Goal: Information Seeking & Learning: Learn about a topic

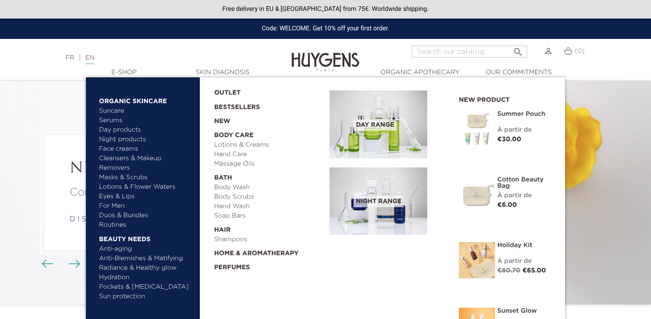
click at [223, 227] on link "  Hair" at bounding box center [268, 227] width 109 height 14
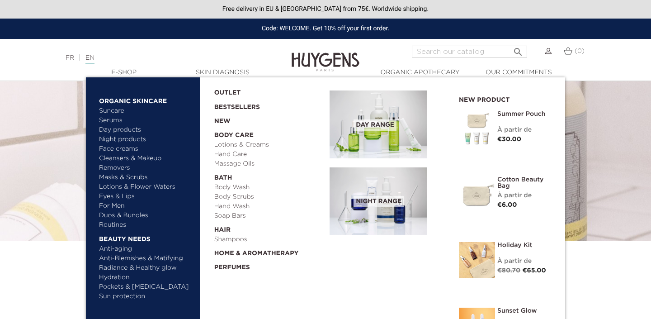
click at [118, 68] on link "  E-Shop" at bounding box center [124, 72] width 90 height 9
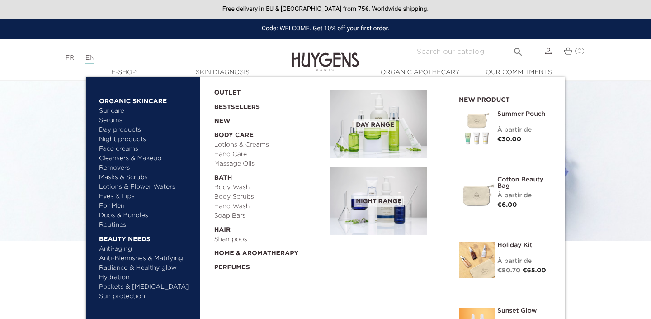
click at [249, 139] on link "  Body Care" at bounding box center [268, 133] width 109 height 14
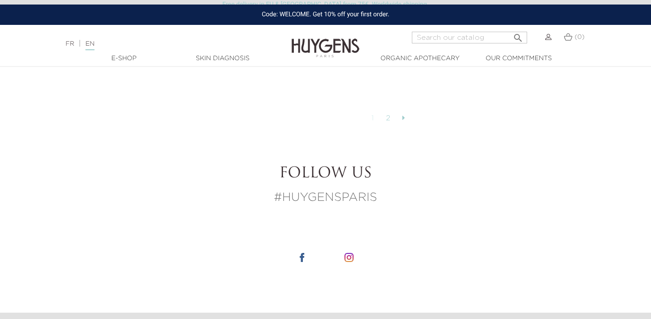
scroll to position [2368, 0]
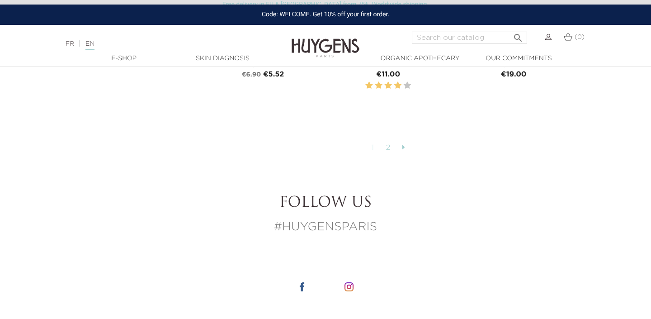
click at [388, 147] on link "2" at bounding box center [388, 147] width 14 height 15
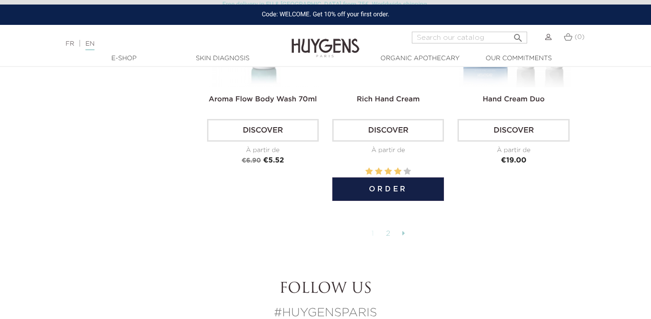
scroll to position [2296, 0]
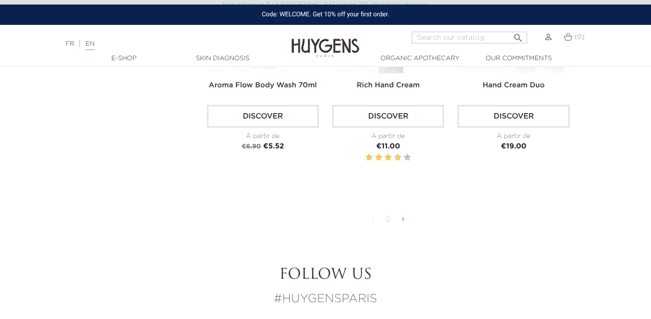
click at [387, 217] on link "2" at bounding box center [388, 219] width 14 height 15
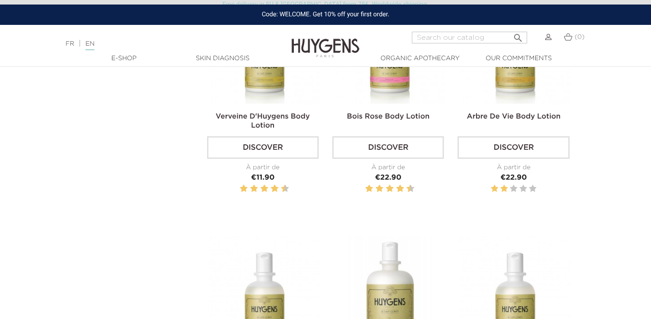
scroll to position [0, 0]
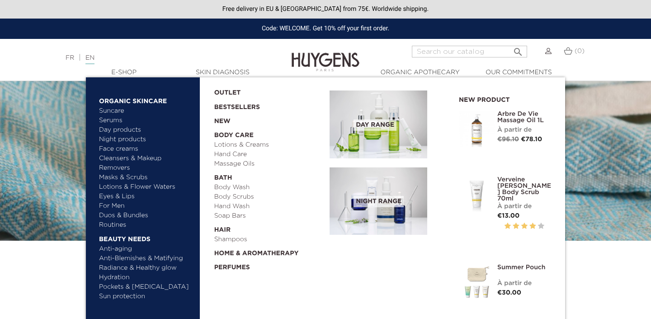
click at [232, 219] on link "Soap Bars" at bounding box center [268, 215] width 109 height 9
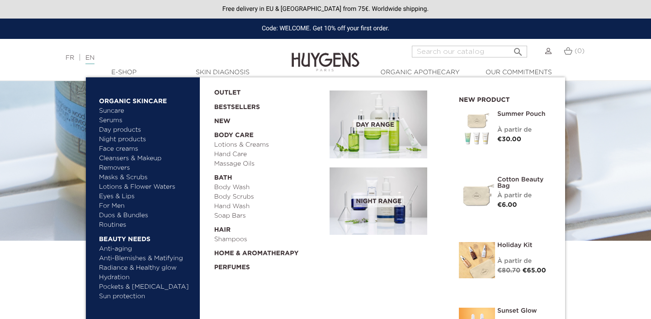
click at [131, 99] on link "  Organic Skincare" at bounding box center [146, 99] width 94 height 14
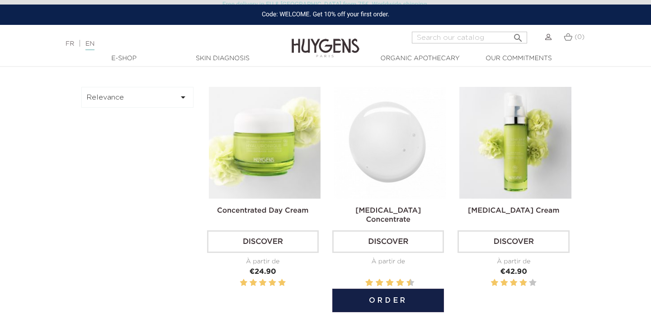
scroll to position [253, 0]
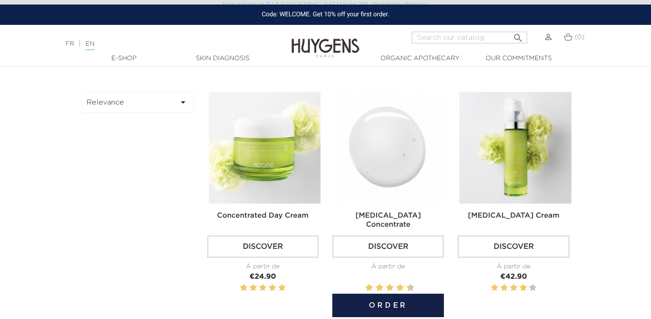
click at [369, 156] on img at bounding box center [390, 148] width 112 height 112
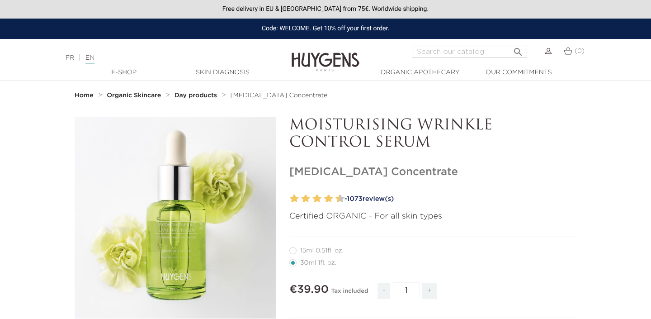
click at [74, 60] on link "FR" at bounding box center [70, 58] width 9 height 6
click at [76, 62] on div "FR | EN Français English" at bounding box center [162, 57] width 203 height 11
click at [71, 61] on link "FR" at bounding box center [70, 58] width 9 height 6
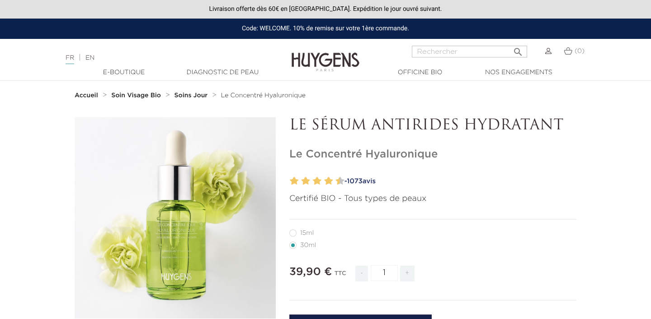
click at [203, 96] on strong "Soins Jour" at bounding box center [190, 95] width 33 height 6
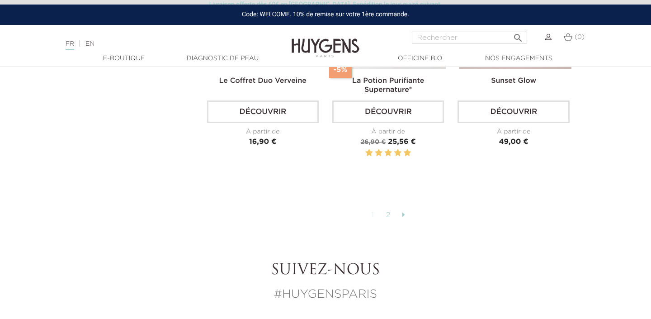
scroll to position [2315, 0]
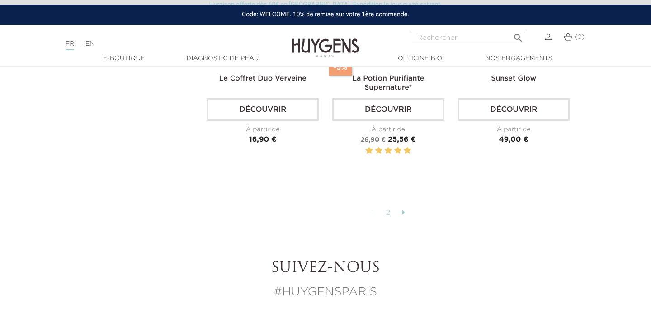
click at [386, 208] on link "2" at bounding box center [388, 212] width 14 height 15
click at [430, 41] on input "Rechercher" at bounding box center [469, 38] width 115 height 12
type input "hualyronique"
click at [510, 29] on button " Rechercher" at bounding box center [518, 35] width 16 height 12
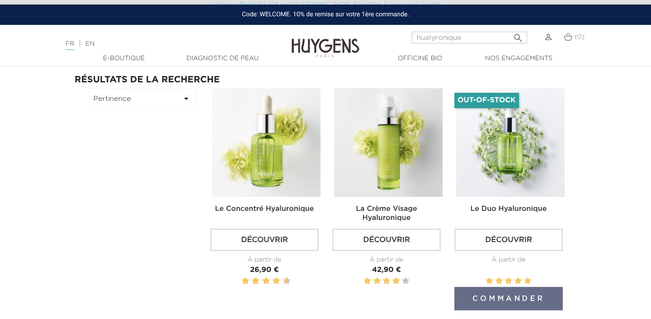
scroll to position [43, 0]
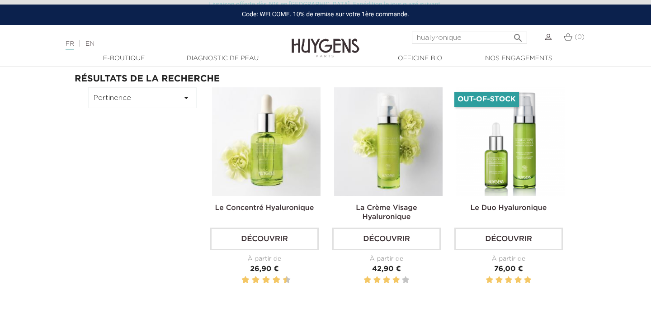
click at [417, 36] on input "hualyronique" at bounding box center [469, 38] width 115 height 12
type input "jour concentree hualyronique"
click at [510, 29] on button " Rechercher" at bounding box center [518, 35] width 16 height 12
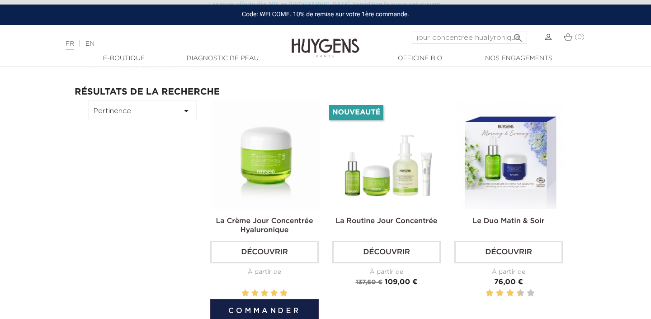
scroll to position [19, 0]
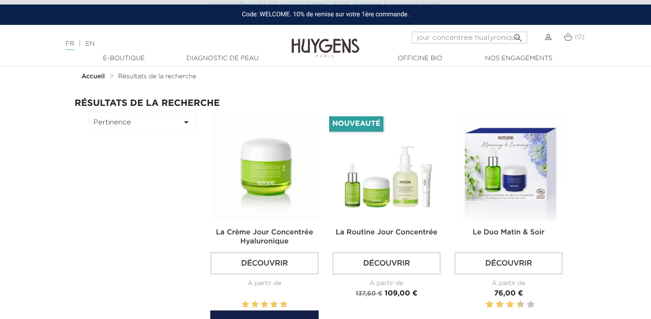
click at [267, 191] on img at bounding box center [266, 166] width 108 height 108
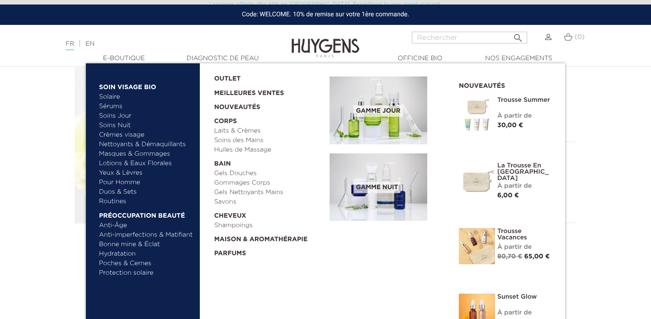
scroll to position [96, 0]
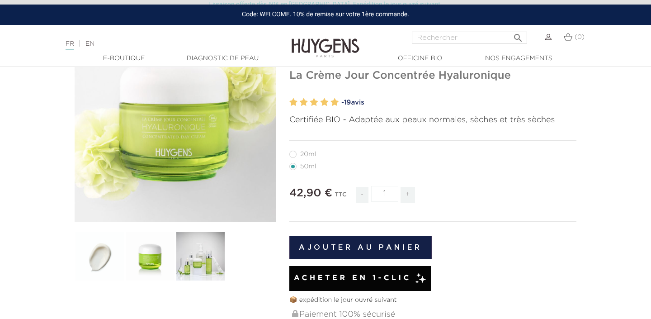
click at [310, 152] on label27"] "20ml" at bounding box center [307, 153] width 37 height 7
radio input "true"
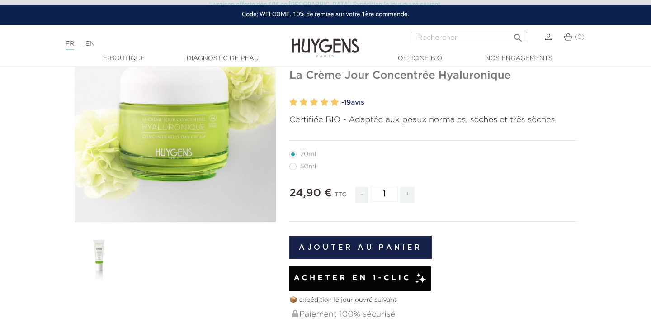
click at [98, 253] on img at bounding box center [100, 256] width 50 height 50
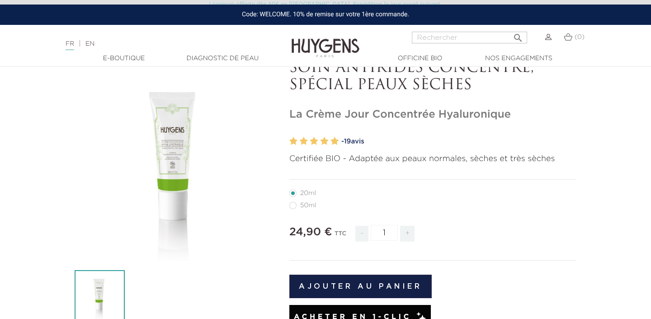
scroll to position [47, 0]
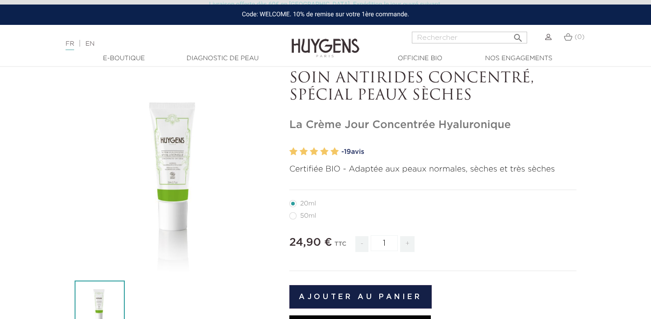
click at [175, 137] on div "" at bounding box center [175, 170] width 201 height 201
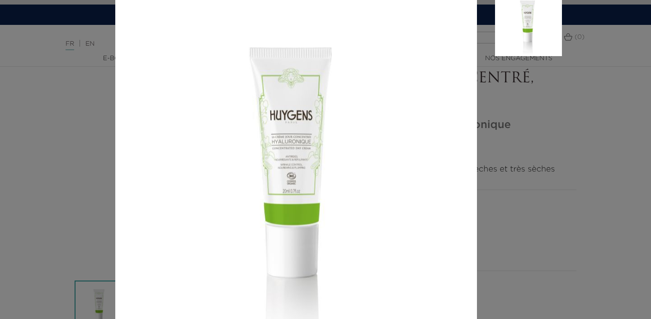
scroll to position [29, 0]
click at [557, 93] on aside at bounding box center [519, 182] width 85 height 382
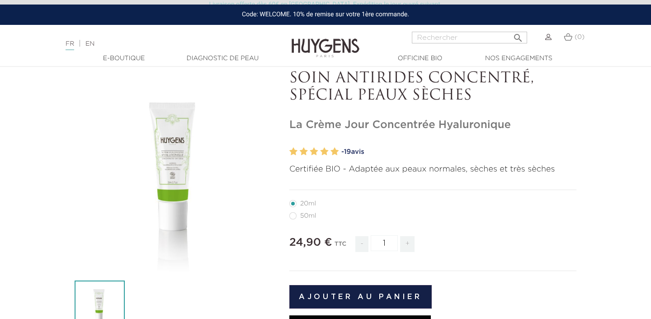
click at [482, 41] on input "Rechercher" at bounding box center [469, 38] width 115 height 12
click at [423, 34] on input "la concentre" at bounding box center [469, 38] width 115 height 12
click at [481, 36] on input "le concentre" at bounding box center [469, 38] width 115 height 12
type input "le concentre jour"
click at [510, 29] on button " Rechercher" at bounding box center [518, 35] width 16 height 12
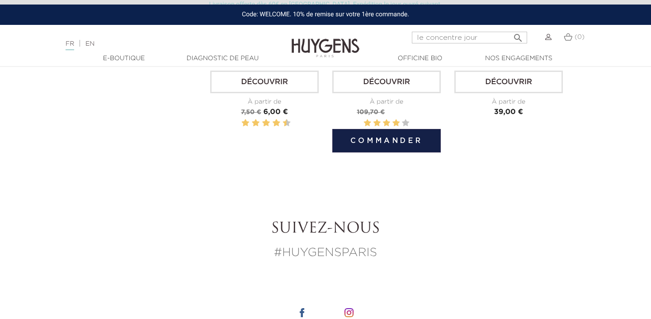
scroll to position [1135, 0]
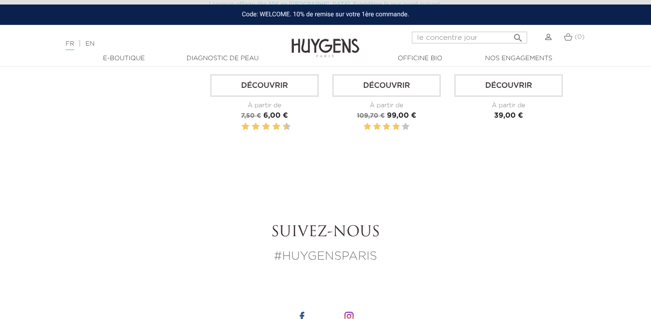
click at [494, 37] on input "le concentre jour" at bounding box center [469, 38] width 115 height 12
type input "le concentre jour hyaluronique 15 ml"
click at [510, 29] on button " Rechercher" at bounding box center [518, 35] width 16 height 12
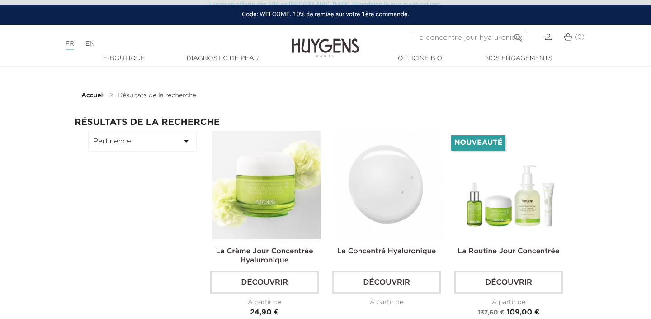
scroll to position [19, 0]
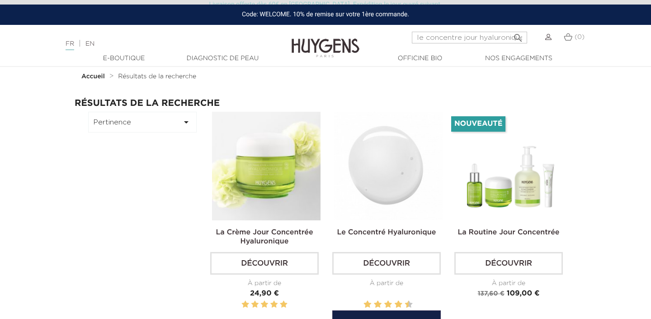
click at [417, 206] on img at bounding box center [388, 166] width 108 height 108
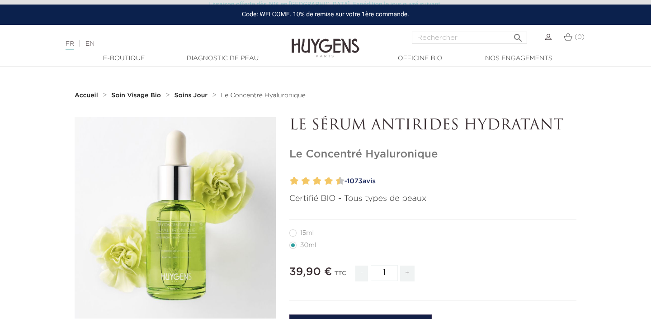
scroll to position [36, 0]
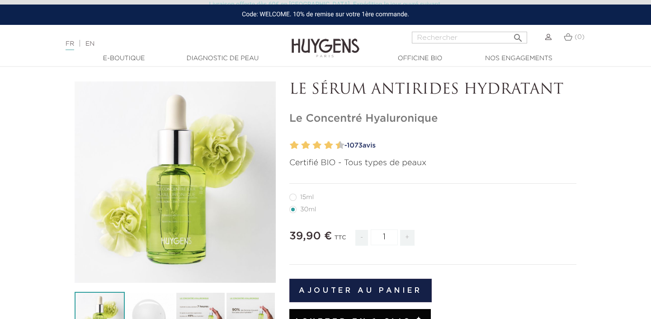
click at [308, 198] on label12"] "15ml" at bounding box center [306, 196] width 35 height 7
radio input "true"
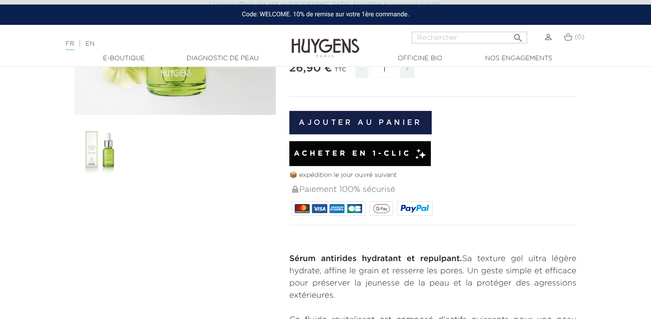
scroll to position [185, 0]
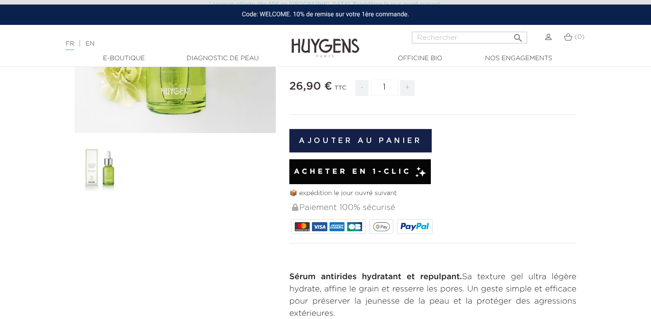
click at [172, 115] on div "" at bounding box center [175, 32] width 201 height 201
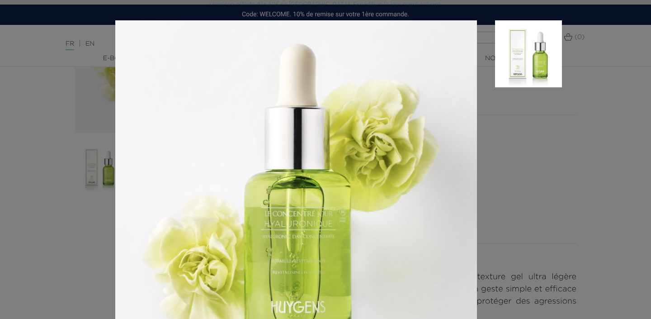
click at [527, 73] on img at bounding box center [528, 53] width 67 height 67
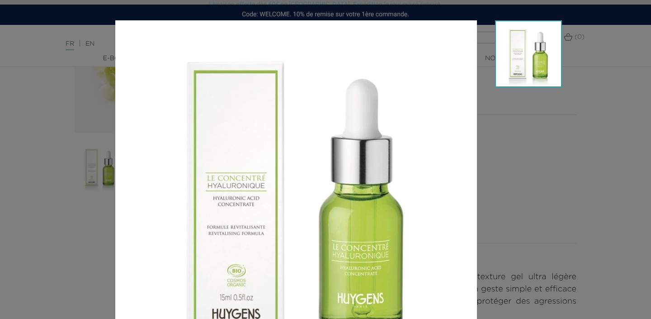
click at [551, 157] on aside at bounding box center [519, 211] width 85 height 382
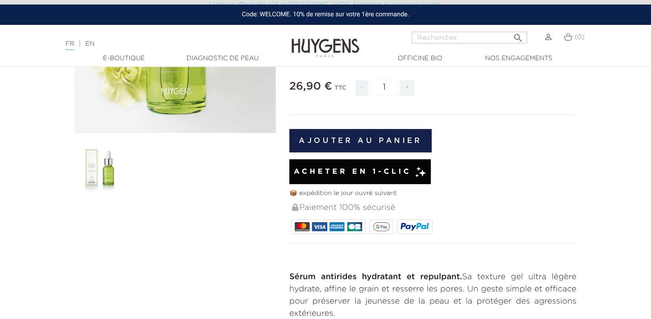
click at [489, 36] on input "Rechercher" at bounding box center [469, 38] width 115 height 12
type input "visage elixir niut"
click at [510, 29] on button " Rechercher" at bounding box center [518, 35] width 16 height 12
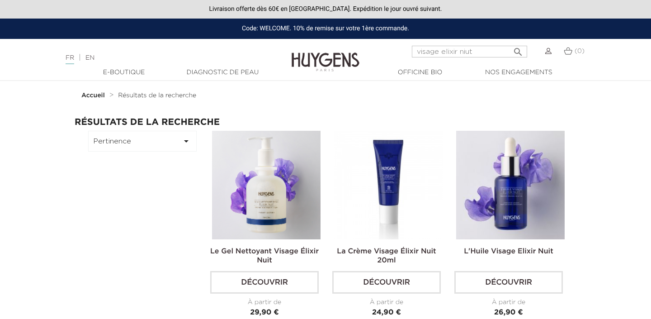
click at [478, 47] on input "visage elixir niut" at bounding box center [469, 52] width 115 height 12
type input "visage elixir nuit"
click at [510, 43] on button " Rechercher" at bounding box center [518, 49] width 16 height 12
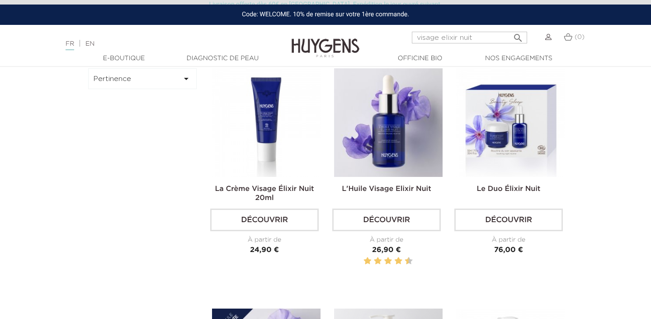
scroll to position [63, 0]
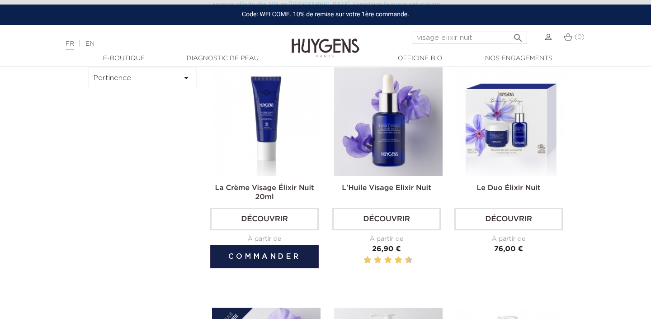
click at [271, 137] on img at bounding box center [266, 121] width 108 height 108
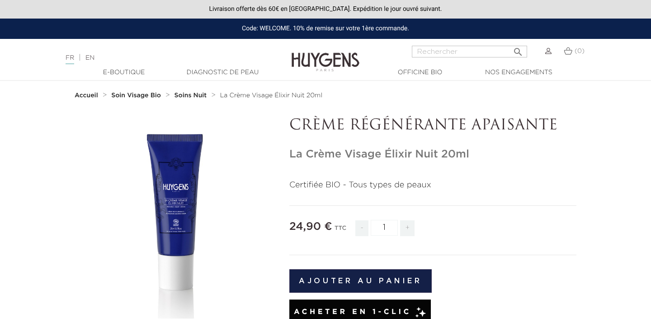
click at [191, 180] on div "" at bounding box center [175, 217] width 201 height 201
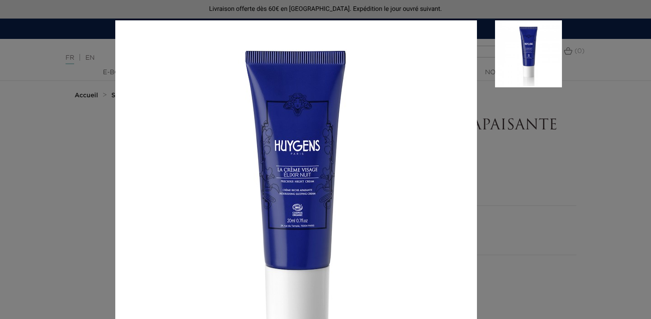
click at [507, 146] on aside at bounding box center [519, 211] width 85 height 382
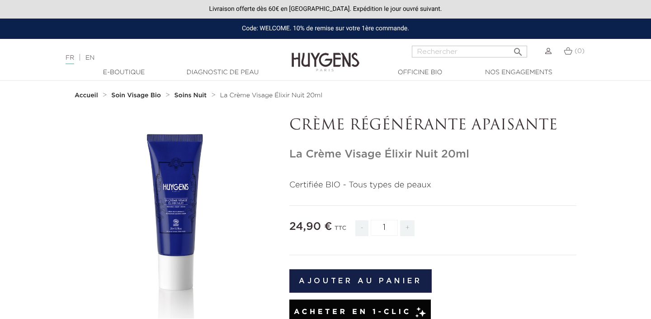
click at [496, 53] on input "Rechercher" at bounding box center [469, 52] width 115 height 12
paste input "Crème Visage Supernature"
type input "Crème Visage Supernature"
click at [510, 43] on button " Rechercher" at bounding box center [518, 49] width 16 height 12
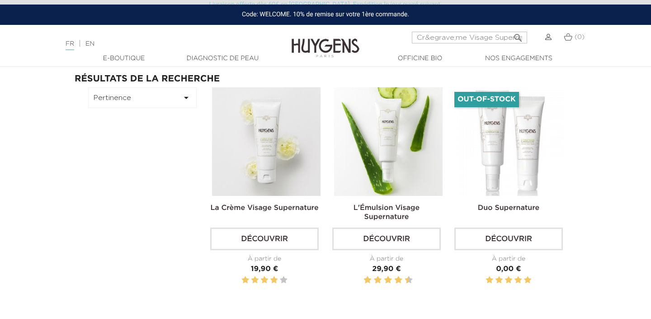
scroll to position [52, 0]
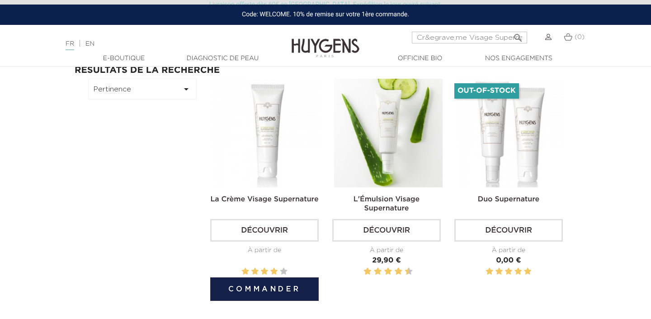
click at [297, 145] on img at bounding box center [266, 133] width 108 height 108
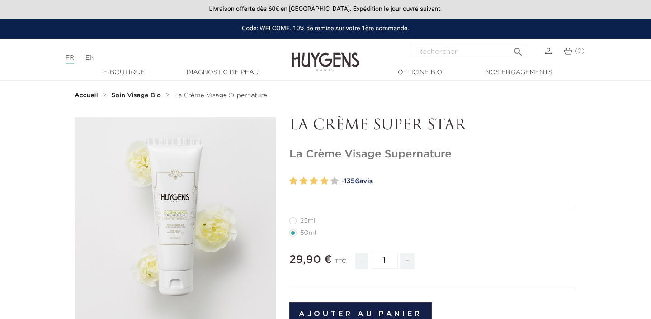
click at [202, 153] on div "" at bounding box center [175, 217] width 201 height 201
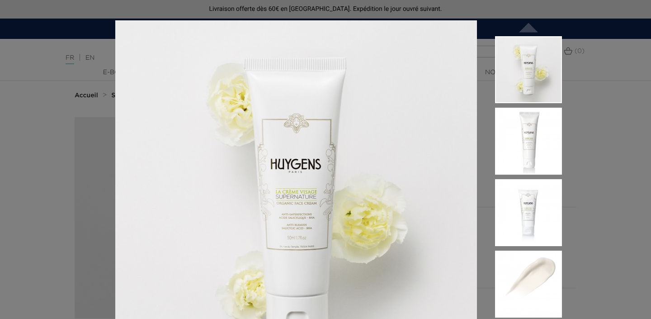
click at [538, 150] on img at bounding box center [528, 141] width 67 height 67
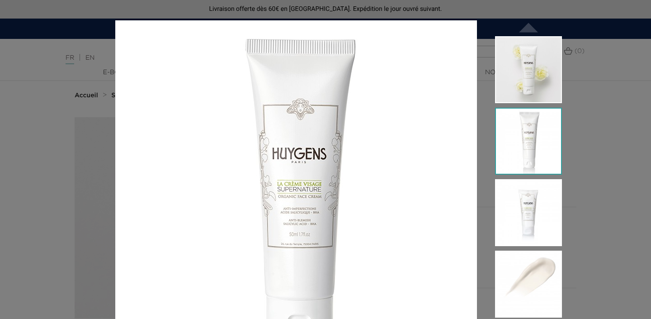
click at [515, 220] on img at bounding box center [528, 212] width 67 height 67
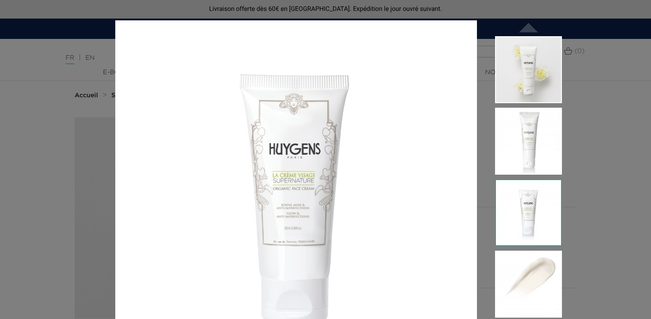
click at [529, 152] on img at bounding box center [528, 141] width 67 height 67
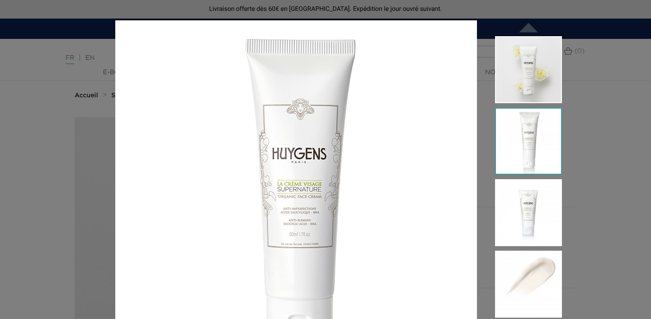
click at [546, 201] on img at bounding box center [528, 212] width 67 height 67
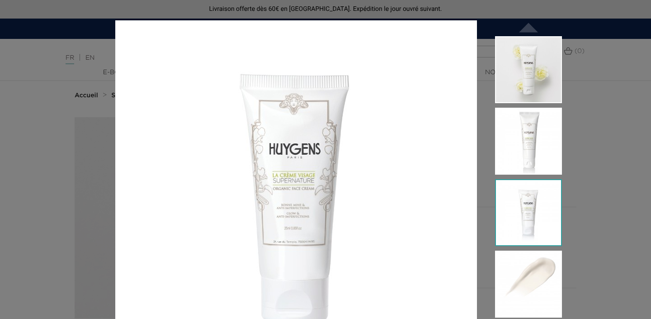
click at [609, 153] on div " " at bounding box center [325, 159] width 651 height 319
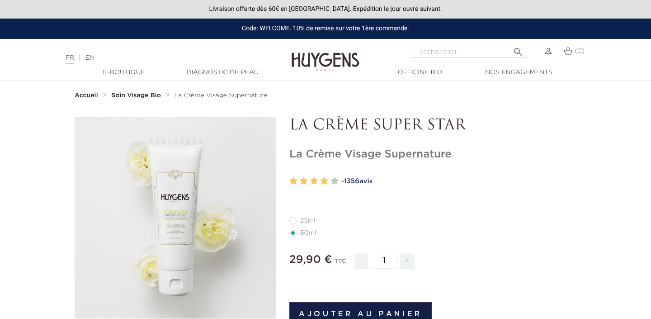
click at [316, 220] on label32"] "25ml" at bounding box center [307, 220] width 37 height 7
radio input "true"
click at [183, 186] on div "" at bounding box center [175, 217] width 201 height 201
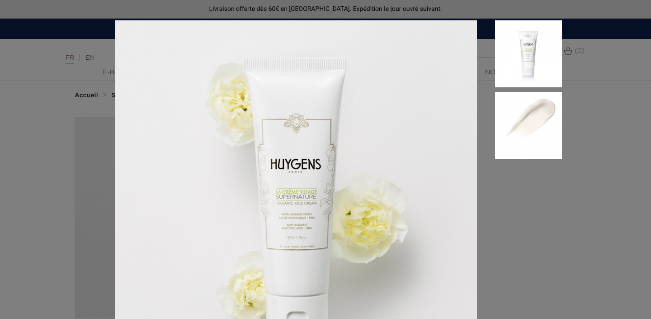
click at [522, 55] on img at bounding box center [528, 53] width 67 height 67
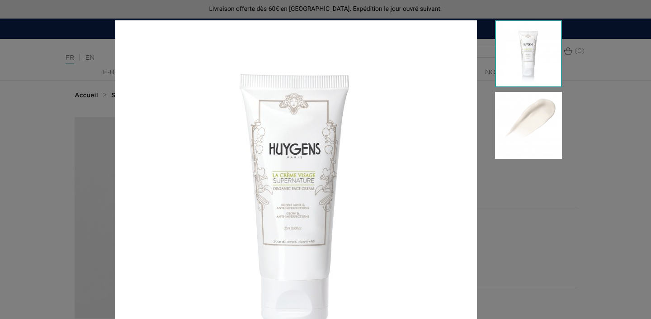
click at [618, 117] on div at bounding box center [325, 159] width 651 height 319
click at [577, 47] on div at bounding box center [325, 159] width 651 height 319
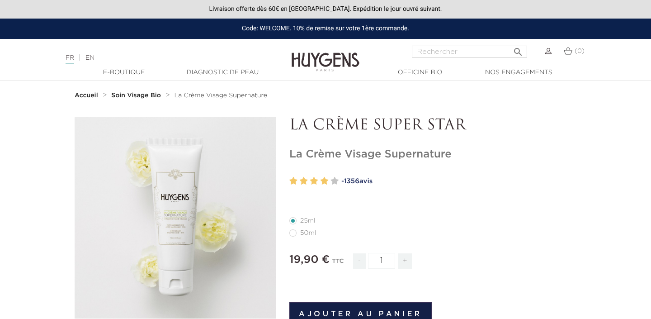
click at [473, 51] on input "Rechercher" at bounding box center [469, 52] width 115 height 12
paste input "L’Élixir Perfecteur Illuminateur"
type input "L’Élixir Perfecteur Illuminateur"
click at [510, 43] on button " Rechercher" at bounding box center [518, 49] width 16 height 12
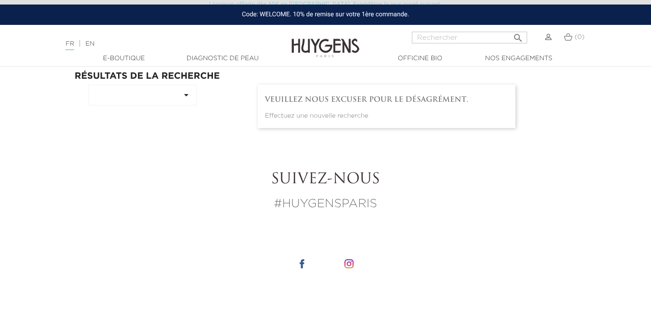
scroll to position [6, 0]
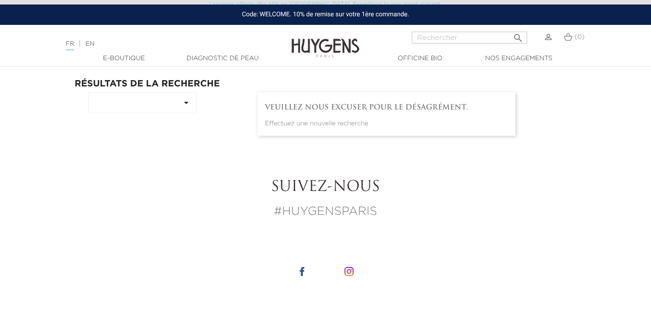
click at [458, 40] on input "Rechercher" at bounding box center [469, 38] width 115 height 12
paste input "L’Élixir Perfecteur Illuminateur"
drag, startPoint x: 440, startPoint y: 37, endPoint x: 364, endPoint y: 37, distance: 76.4
click at [364, 37] on div "Langue : FR | EN Français English L’Élixir Perfecteur Illuminateur  Rechercher…" at bounding box center [325, 43] width 651 height 22
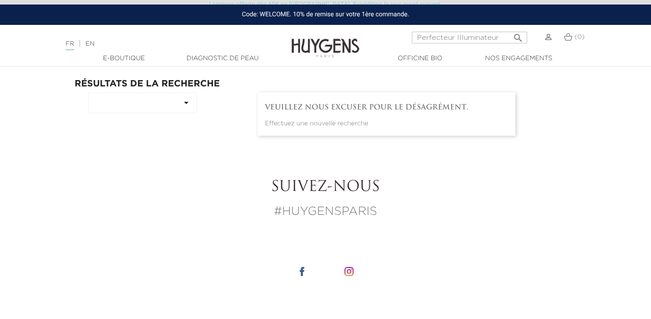
type input "Perfecteur Illuminateur"
click at [510, 29] on button " Rechercher" at bounding box center [518, 35] width 16 height 12
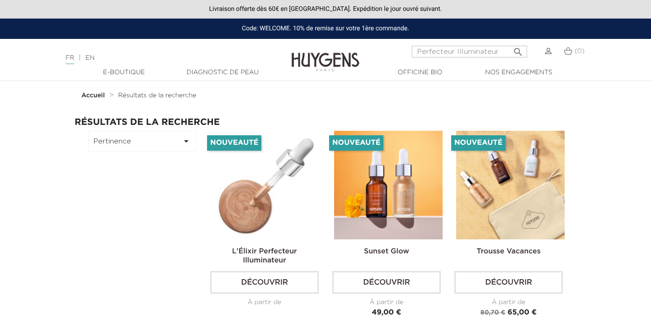
click at [295, 203] on img at bounding box center [266, 185] width 108 height 108
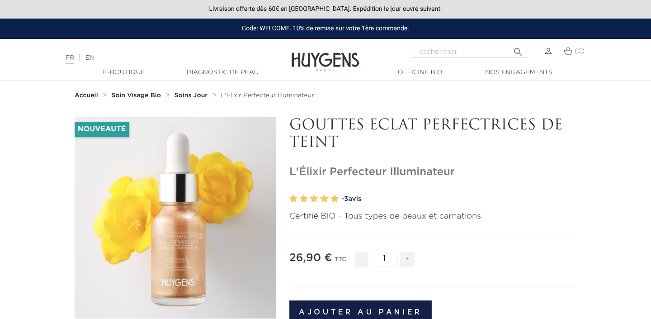
click at [246, 190] on div "" at bounding box center [175, 217] width 201 height 201
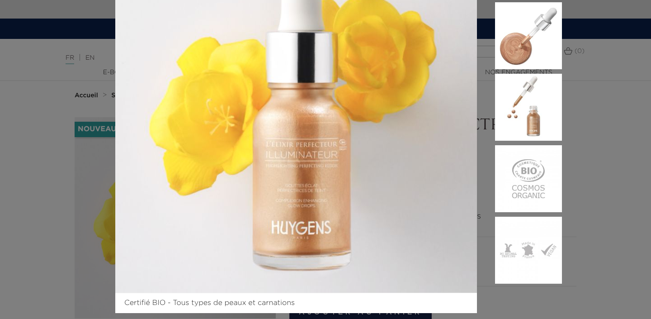
scroll to position [104, 0]
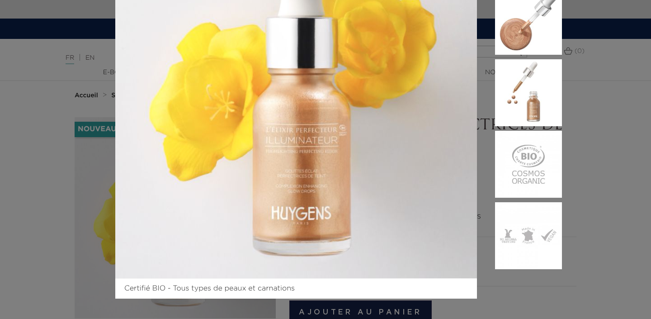
click at [529, 119] on img at bounding box center [528, 92] width 67 height 67
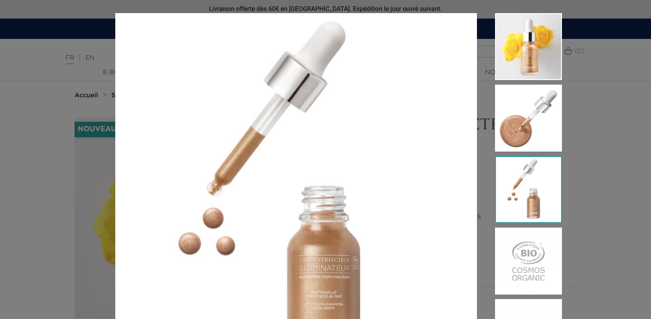
scroll to position [0, 0]
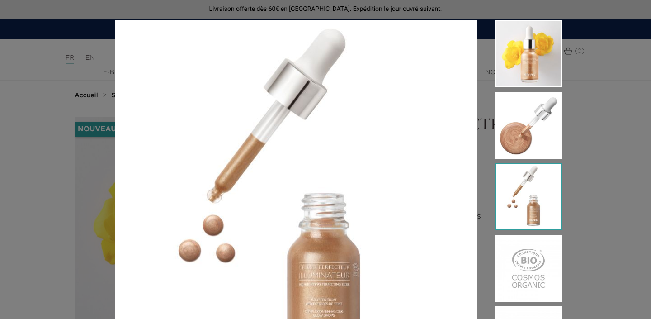
click at [549, 55] on img at bounding box center [528, 53] width 67 height 67
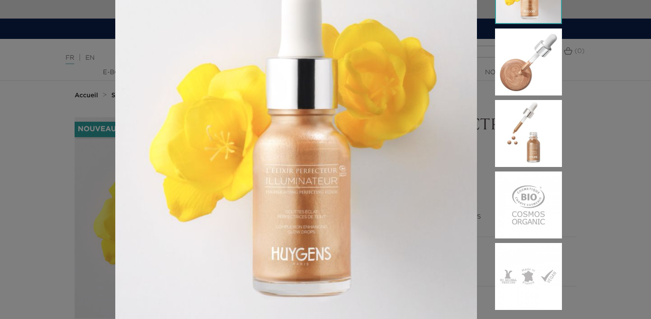
scroll to position [64, 0]
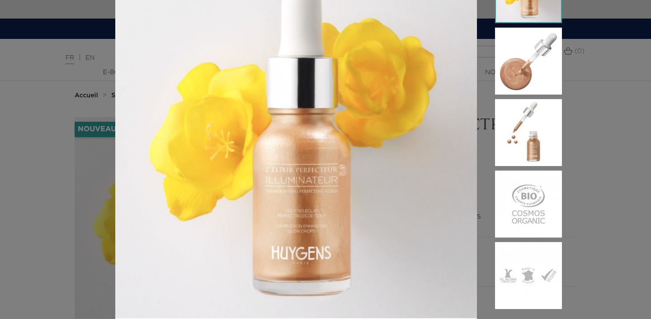
click at [524, 114] on img at bounding box center [528, 132] width 67 height 67
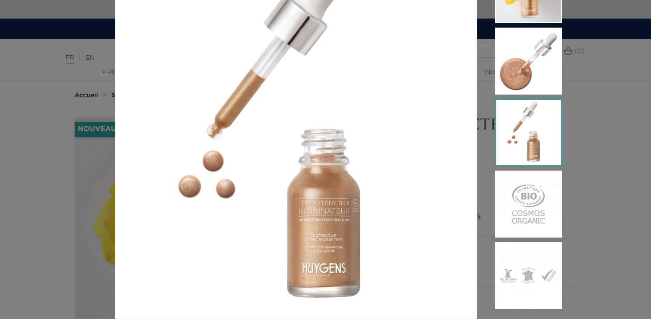
scroll to position [104, 0]
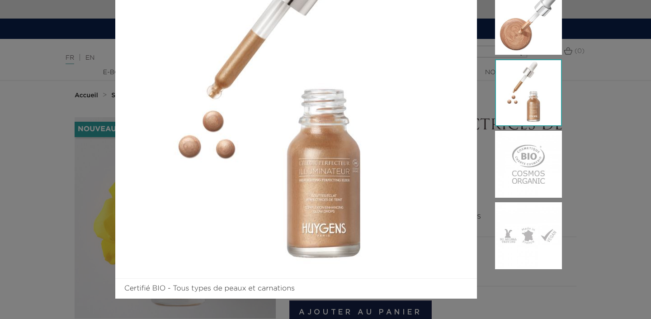
click at [595, 243] on div "Certifié BIO - Tous types de peaux et carnations" at bounding box center [325, 159] width 651 height 319
click at [618, 80] on div "Certifié BIO - Tous types de peaux et carnations" at bounding box center [325, 159] width 651 height 319
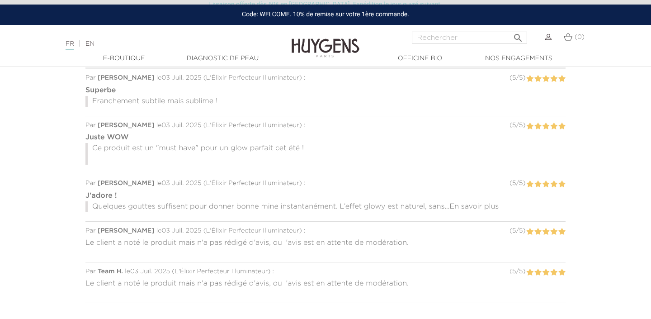
scroll to position [82, 0]
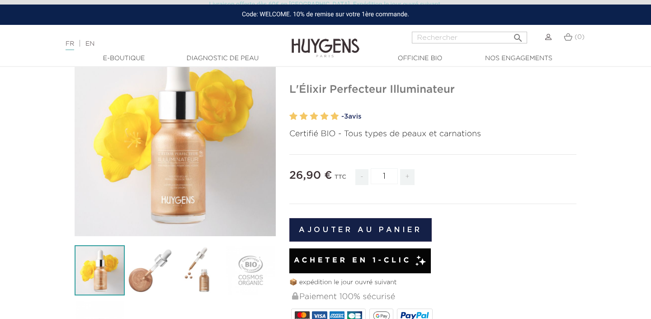
click at [125, 145] on div "" at bounding box center [175, 135] width 201 height 201
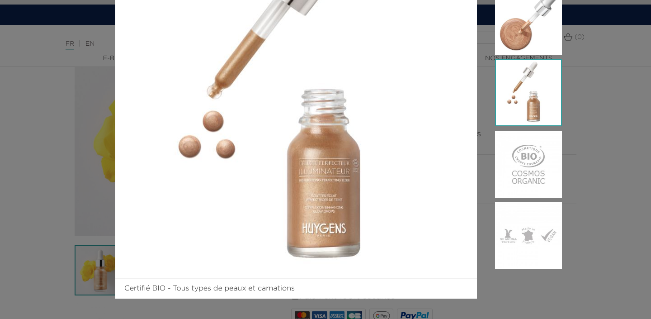
scroll to position [0, 0]
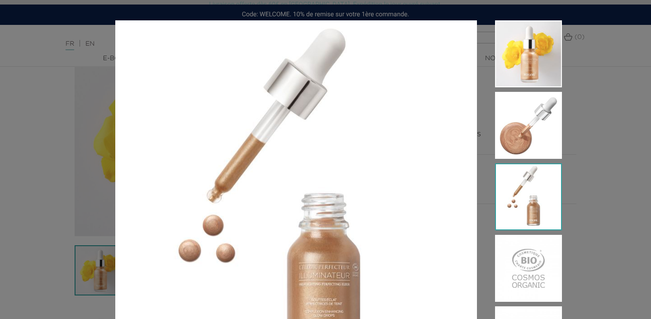
click at [543, 57] on img at bounding box center [528, 53] width 67 height 67
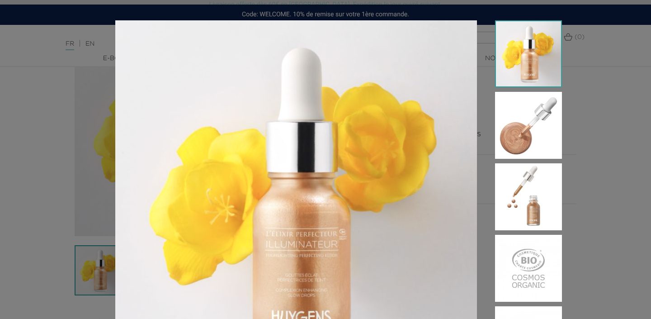
click at [646, 73] on div "Certifié BIO - Tous types de peaux et carnations" at bounding box center [325, 159] width 651 height 319
click at [607, 52] on div "Certifié BIO - Tous types de peaux et carnations" at bounding box center [325, 159] width 651 height 319
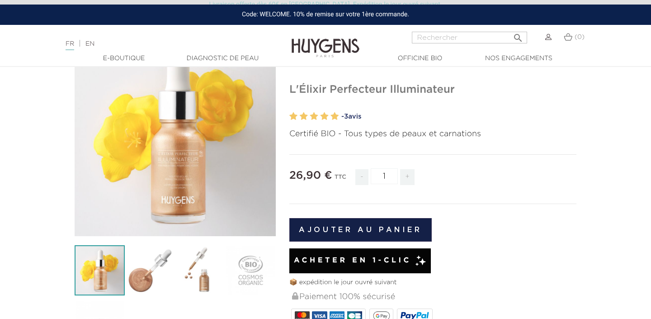
click at [489, 38] on input "Rechercher" at bounding box center [469, 38] width 115 height 12
type input "la boue de"
click at [510, 29] on button " Rechercher" at bounding box center [518, 35] width 16 height 12
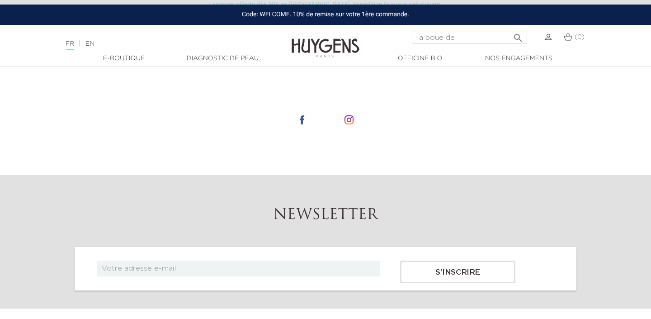
scroll to position [393, 0]
click at [485, 38] on input "la boue de" at bounding box center [469, 38] width 115 height 12
type input "masque"
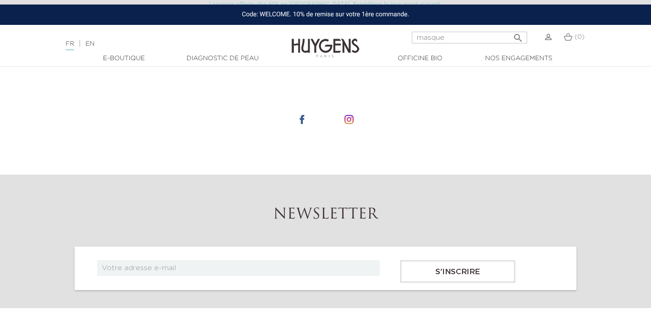
click at [510, 29] on button " Rechercher" at bounding box center [518, 35] width 16 height 12
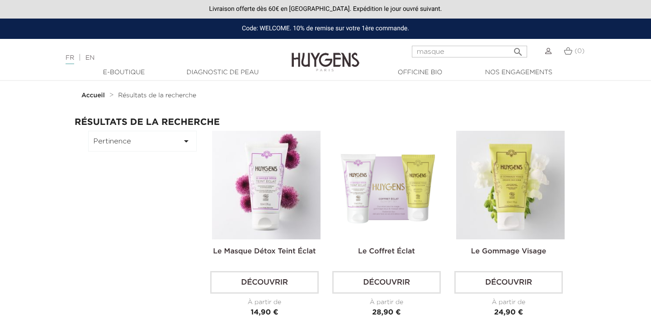
click at [492, 55] on input "masque" at bounding box center [469, 52] width 115 height 12
type input "masque eclat"
click at [510, 43] on button " Rechercher" at bounding box center [518, 49] width 16 height 12
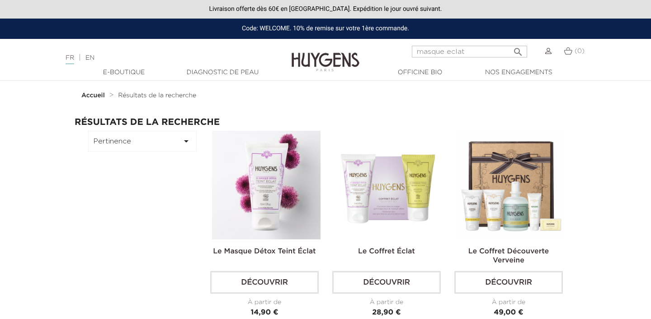
click at [485, 50] on input "masque eclat" at bounding box center [469, 52] width 115 height 12
type input "masque eclat violette"
click at [510, 43] on button " Rechercher" at bounding box center [518, 49] width 16 height 12
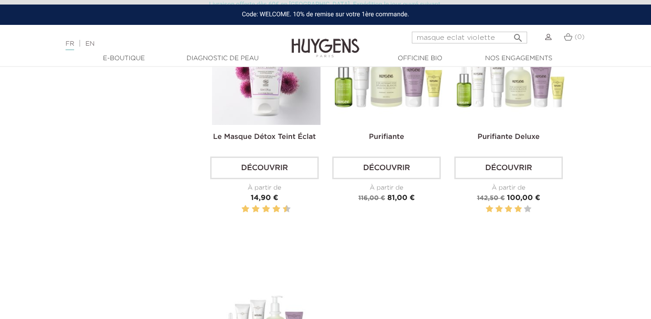
scroll to position [52, 0]
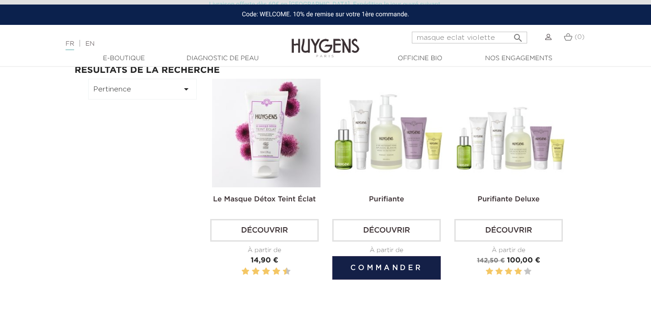
click at [393, 133] on img at bounding box center [388, 133] width 108 height 108
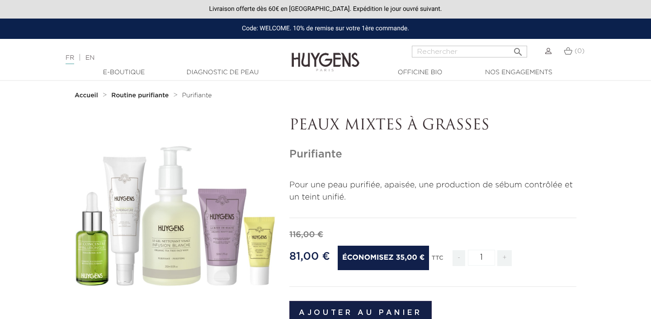
click at [232, 214] on div "" at bounding box center [175, 217] width 201 height 201
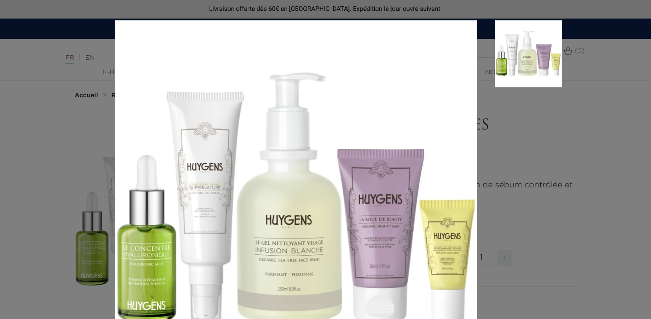
scroll to position [33, 0]
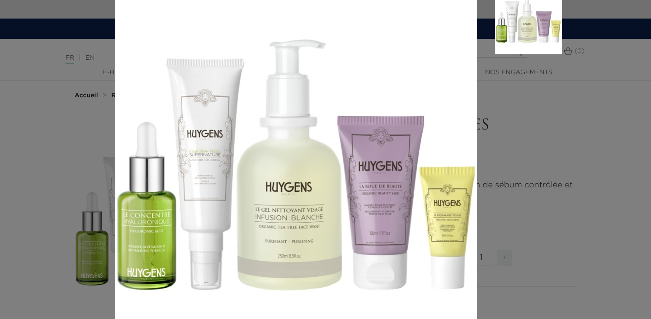
click at [542, 158] on aside at bounding box center [519, 178] width 85 height 382
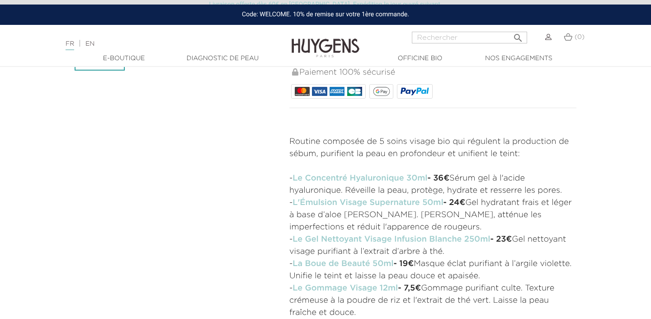
scroll to position [309, 0]
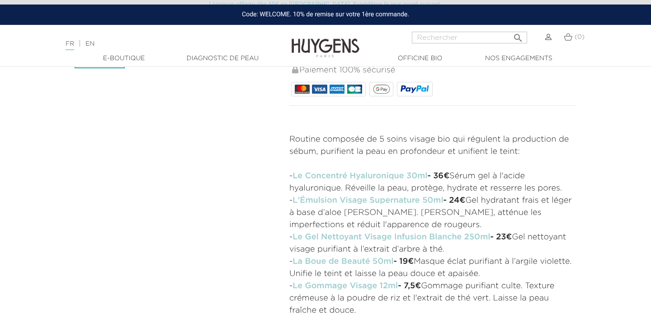
click at [351, 263] on link "La Boue de Beauté 50ml" at bounding box center [342, 261] width 101 height 8
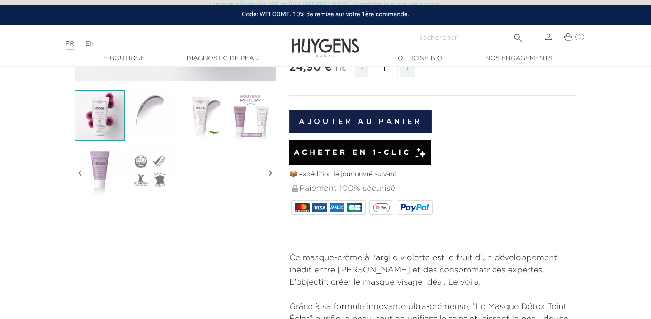
scroll to position [242, 0]
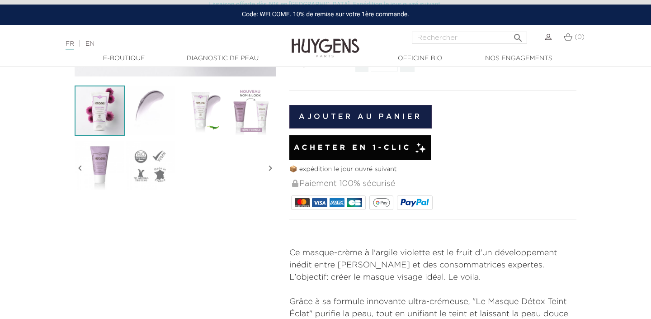
click at [94, 178] on img at bounding box center [100, 165] width 50 height 50
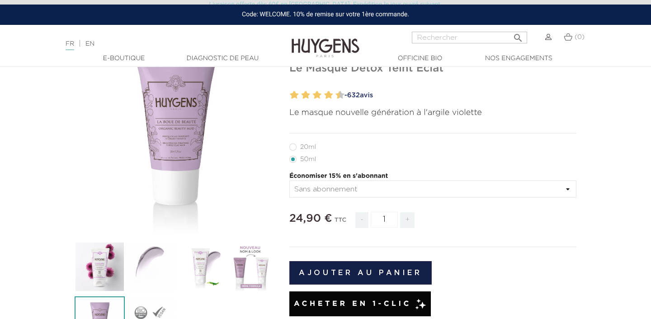
scroll to position [75, 0]
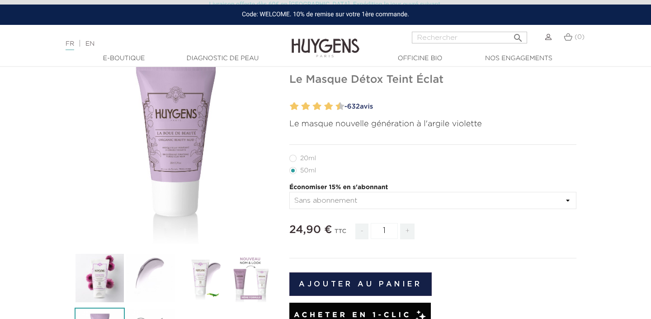
click at [168, 134] on icon "" at bounding box center [175, 143] width 45 height 45
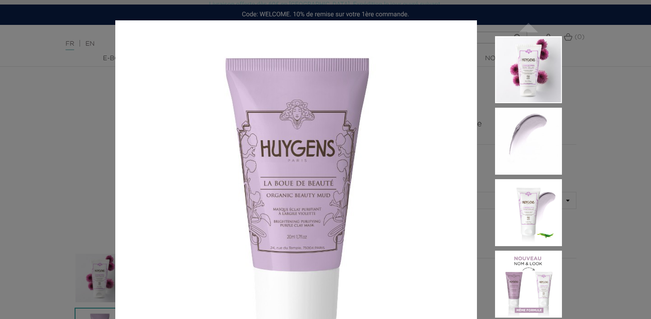
click at [611, 78] on div "Le masque nouvelle génération à l'argile violette  " at bounding box center [325, 159] width 651 height 319
click at [618, 27] on div "Le masque nouvelle génération à l'argile violette  " at bounding box center [325, 159] width 651 height 319
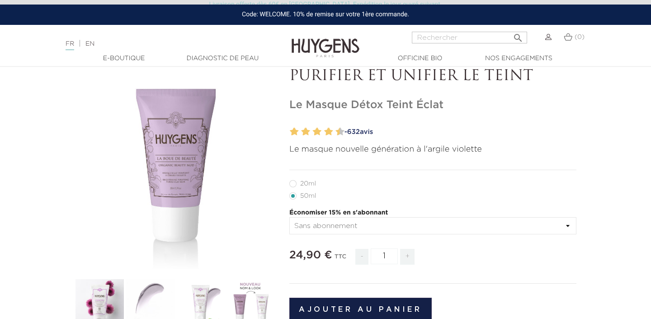
scroll to position [37, 0]
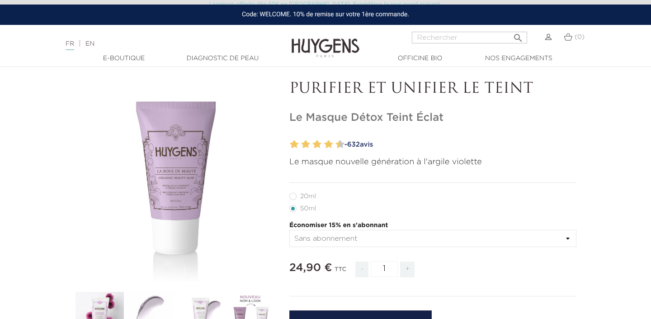
drag, startPoint x: 289, startPoint y: 116, endPoint x: 454, endPoint y: 114, distance: 164.9
click at [458, 115] on h1 "Le Masque Détox Teint Éclat" at bounding box center [432, 117] width 287 height 13
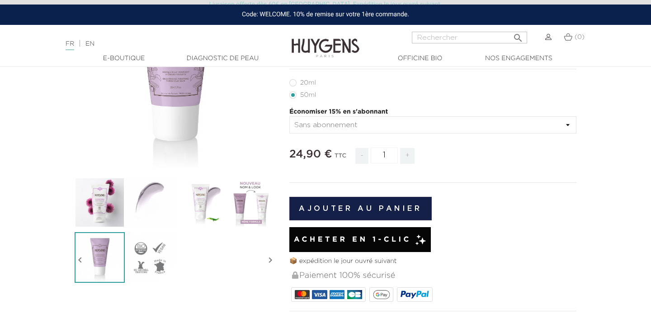
scroll to position [159, 0]
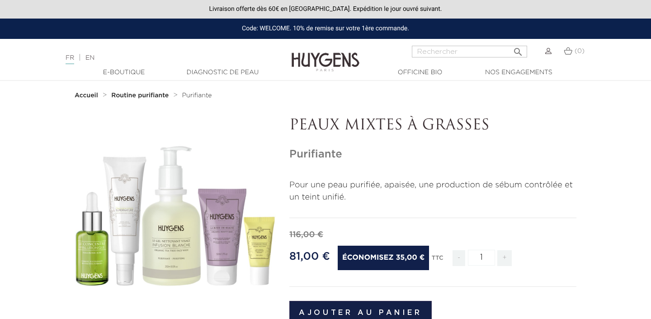
scroll to position [309, 0]
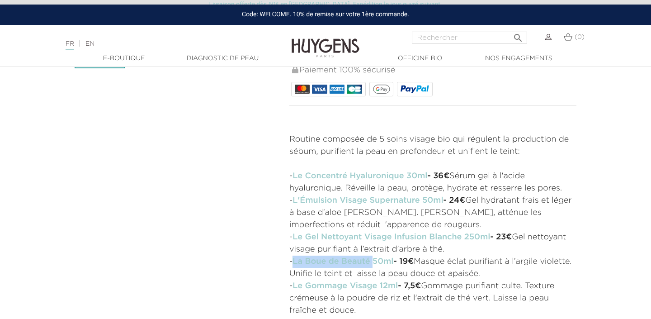
drag, startPoint x: 292, startPoint y: 260, endPoint x: 374, endPoint y: 260, distance: 81.3
click at [374, 260] on p "- La Boue de Beauté 50ml - 19€ Masque éclat purifiant à l’argile [PERSON_NAME].…" at bounding box center [432, 267] width 287 height 24
copy p "La Boue de Beauté"
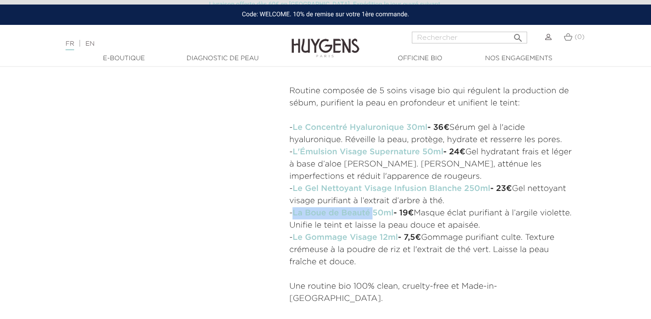
scroll to position [365, 0]
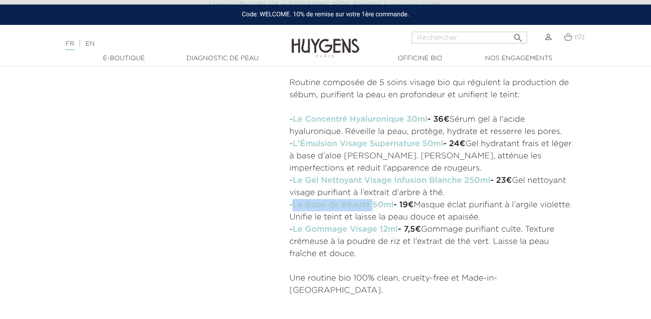
click at [93, 47] on link "EN" at bounding box center [89, 44] width 9 height 6
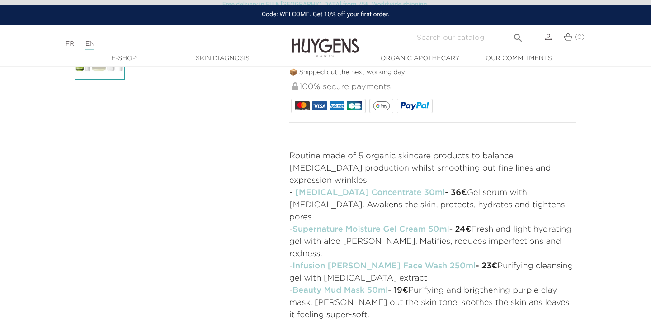
scroll to position [359, 0]
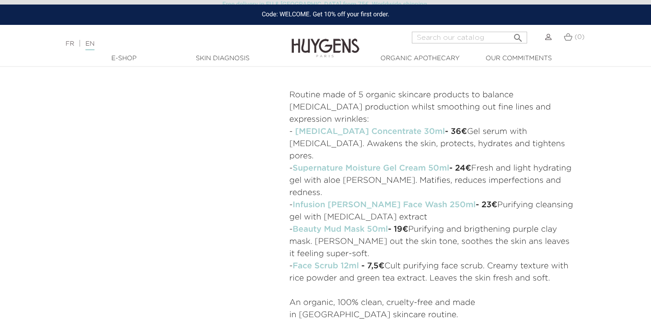
click at [444, 36] on input "Search" at bounding box center [469, 38] width 115 height 12
paste input "Masque Visage Élixir Nui"
type input "Masque Visage Élixir Nui"
click at [510, 29] on button " Search" at bounding box center [518, 35] width 16 height 12
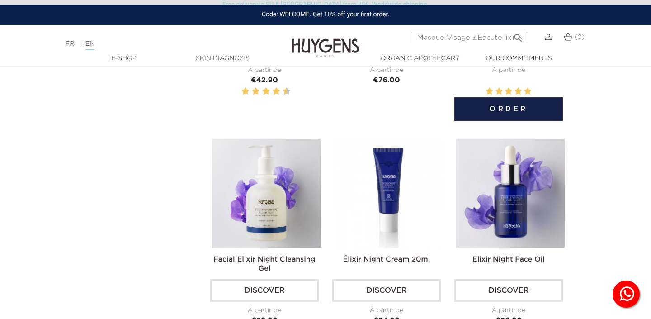
scroll to position [233, 0]
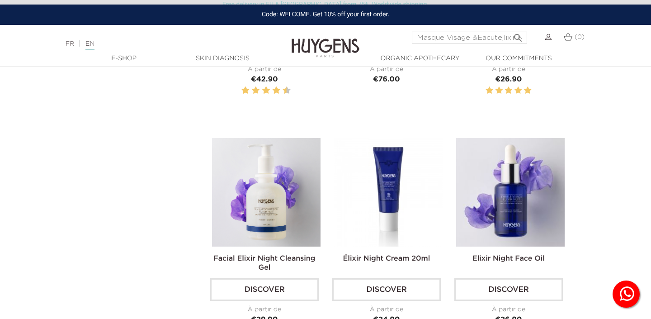
click at [71, 42] on link "FR" at bounding box center [70, 44] width 9 height 6
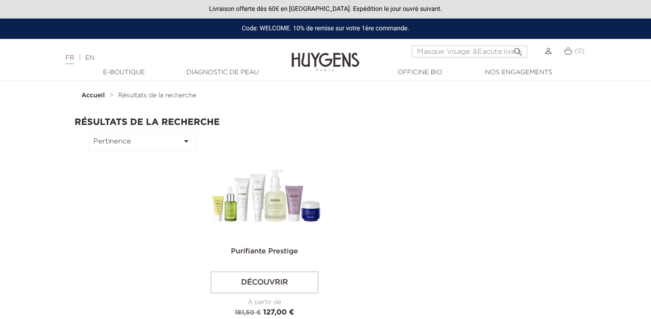
click at [471, 53] on input "Masque Visage &Eacute;lixir Nui" at bounding box center [469, 52] width 115 height 12
click at [510, 43] on button " Rechercher" at bounding box center [518, 49] width 16 height 12
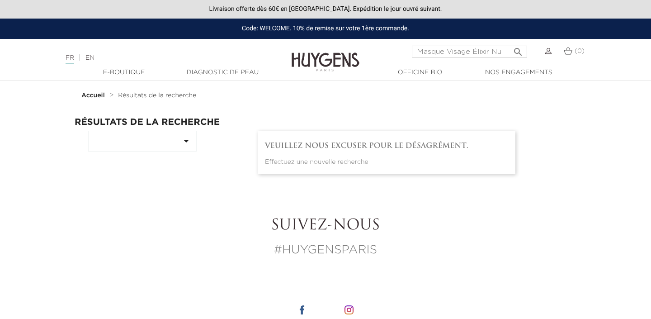
type input "Masque Visage Élixir Nui"
click at [510, 43] on button " Rechercher" at bounding box center [518, 49] width 16 height 12
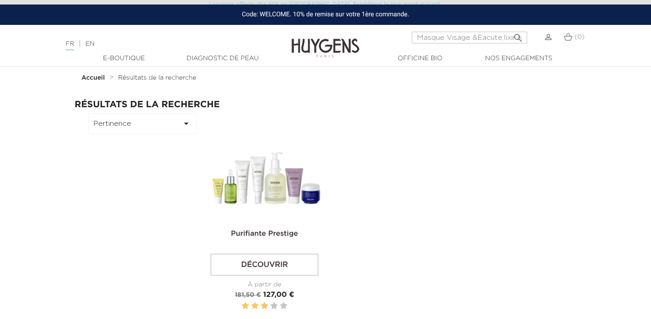
scroll to position [19, 0]
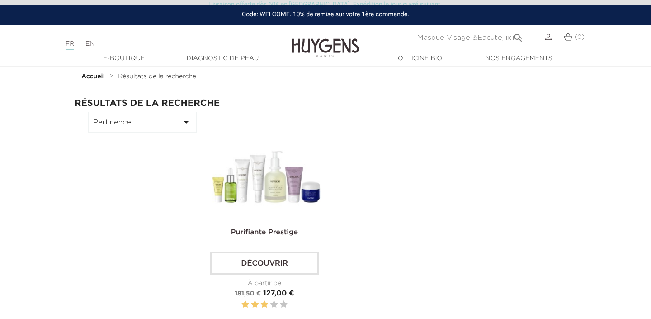
click at [474, 39] on input "Masque Visage &Eacute;lixir Nui" at bounding box center [469, 38] width 115 height 12
drag, startPoint x: 473, startPoint y: 38, endPoint x: 574, endPoint y: 35, distance: 100.8
click at [574, 35] on div "Masque Visage &Eacute;lixir Nui  Rechercher (0)" at bounding box center [487, 43] width 217 height 22
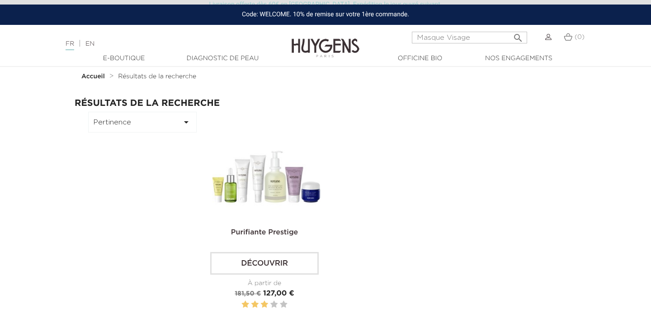
type input "Masque Visage"
click at [510, 29] on button " Rechercher" at bounding box center [518, 35] width 16 height 12
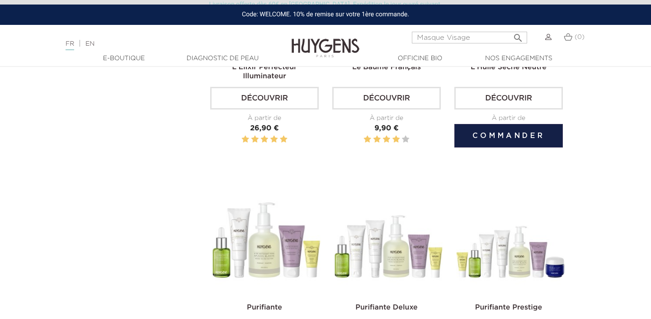
scroll to position [649, 0]
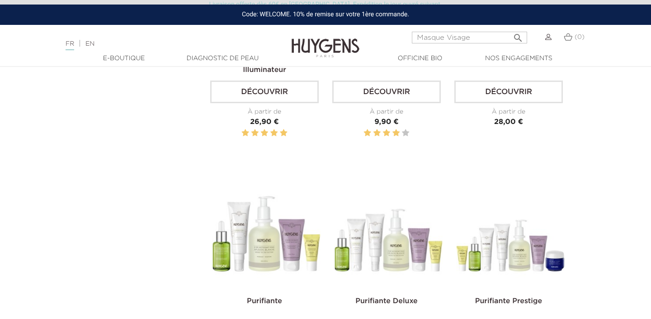
click at [440, 36] on input "Masque Visage" at bounding box center [469, 38] width 115 height 12
paste input "Masque Visage Élixir Nuit"
type input "MasquMasque Visage Élixir Nuit e Visage"
click at [510, 29] on button " Rechercher" at bounding box center [518, 35] width 16 height 12
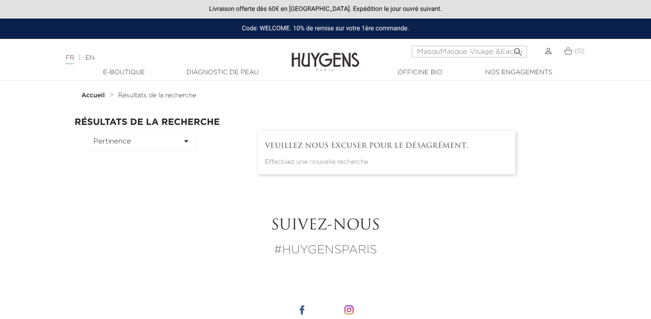
click at [438, 53] on input "MasquMasque Visage &Eacute;lixir Nuit e Visage" at bounding box center [469, 52] width 115 height 12
click at [477, 51] on input "Masque Visage &Eacute;lixir Nuit e Visage" at bounding box center [469, 52] width 115 height 12
click at [498, 51] on input "Masque Visage Eacute;lixir Nuit e Visage" at bounding box center [469, 52] width 115 height 12
type input "Masque Visage Elixir Nuit"
click at [510, 43] on button " Rechercher" at bounding box center [518, 49] width 16 height 12
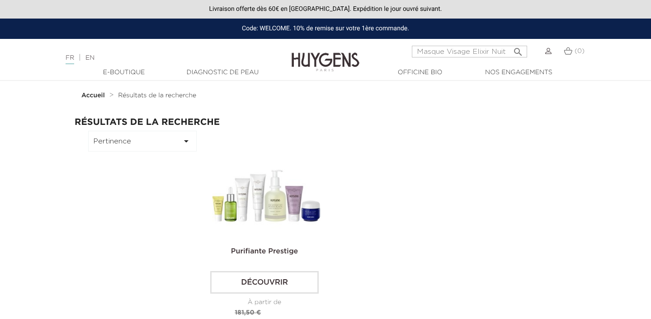
click at [319, 209] on img at bounding box center [266, 185] width 108 height 108
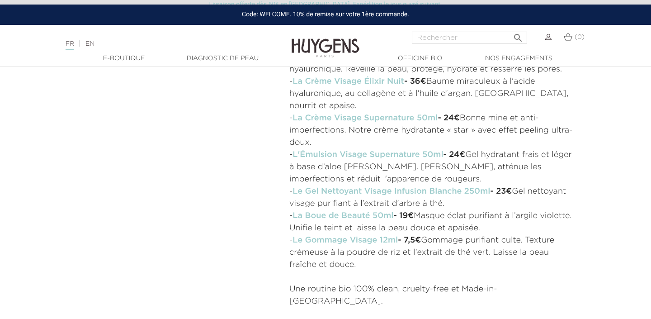
scroll to position [423, 0]
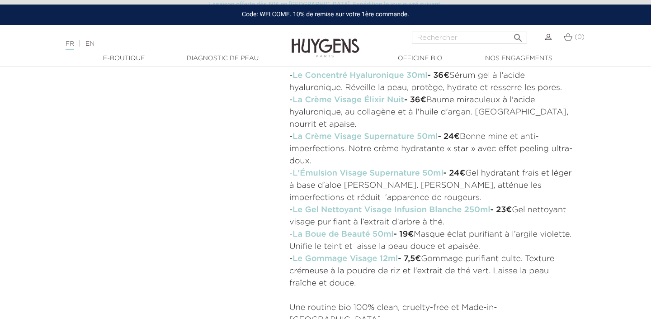
click at [441, 42] on input "Rechercher" at bounding box center [469, 38] width 115 height 12
paste input "Crème Visage Élixir Nuit"
type input "Crème Visage Élixir Nuit"
click at [510, 29] on button " Rechercher" at bounding box center [518, 35] width 16 height 12
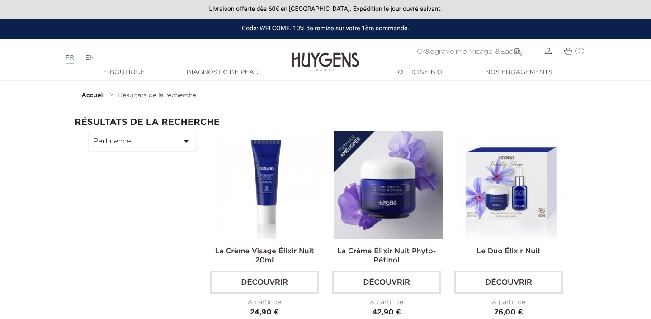
click at [435, 56] on input "Cr&egrave;me Visage &Eacute;lixir Nuit" at bounding box center [469, 52] width 115 height 12
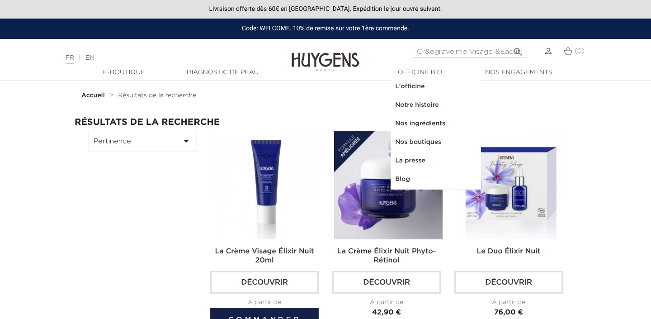
click at [273, 213] on img at bounding box center [266, 185] width 108 height 108
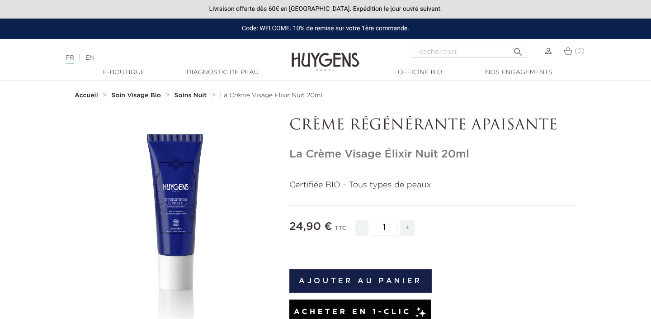
drag, startPoint x: 290, startPoint y: 154, endPoint x: 438, endPoint y: 155, distance: 148.6
click at [438, 155] on h1 "La Crème Visage Élixir Nuit 20ml" at bounding box center [432, 154] width 287 height 13
copy h1 "La Crème Visage Élixir Nuit"
click at [473, 55] on input "Rechercher" at bounding box center [469, 52] width 115 height 12
paste input "L’Huile Visage Élixir Nuit"
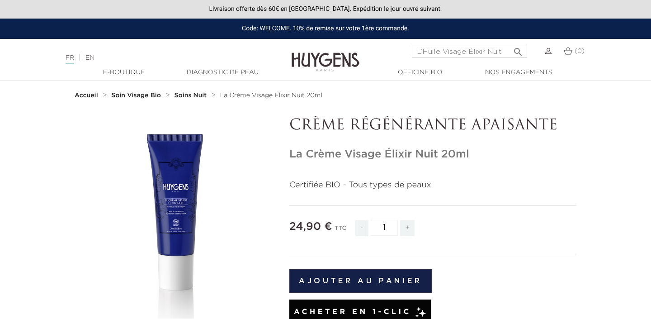
drag, startPoint x: 432, startPoint y: 49, endPoint x: 401, endPoint y: 49, distance: 31.6
click at [401, 49] on div "L’Huile Visage Élixir Nuit  Rechercher (0)" at bounding box center [487, 57] width 217 height 22
type input "L’Huile Visage Élixir Nuit"
click at [510, 43] on button " Rechercher" at bounding box center [518, 49] width 16 height 12
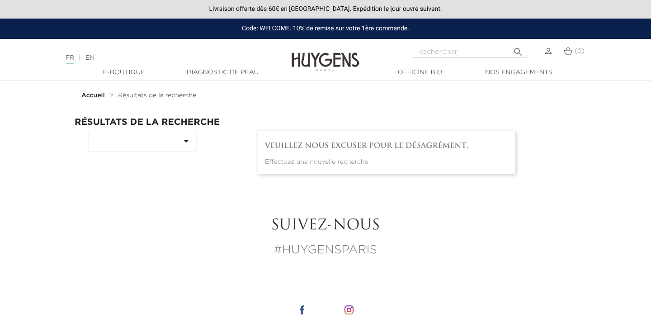
click at [450, 48] on input "Rechercher" at bounding box center [469, 52] width 115 height 12
paste input "L’Huile Visage Élixir Nuit"
drag, startPoint x: 460, startPoint y: 49, endPoint x: 410, endPoint y: 49, distance: 50.1
click at [410, 49] on div "L’Huile Visage Élixir Nuit  Rechercher (0)" at bounding box center [487, 57] width 217 height 22
type input "Visage Élixir Nuit"
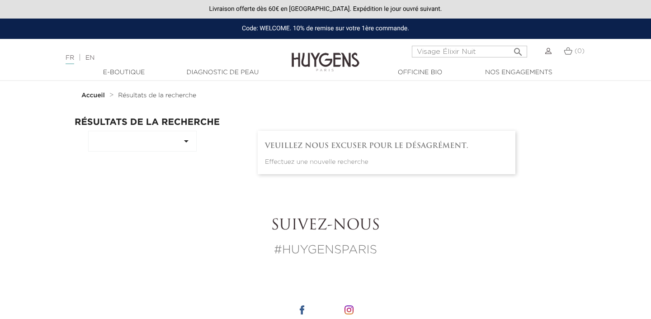
click at [510, 43] on button " Rechercher" at bounding box center [518, 49] width 16 height 12
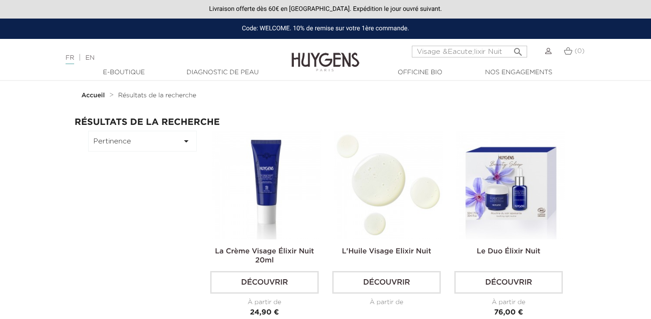
click at [389, 230] on img at bounding box center [388, 185] width 108 height 108
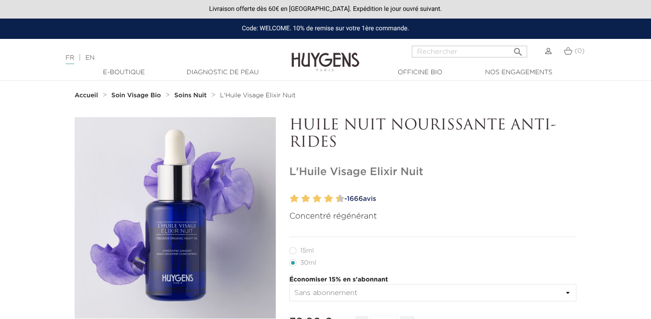
click at [205, 211] on div "" at bounding box center [175, 217] width 201 height 201
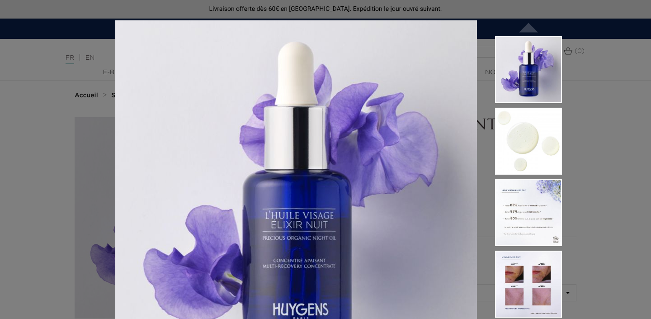
click at [604, 165] on div "Concentré régénérant  " at bounding box center [325, 159] width 651 height 319
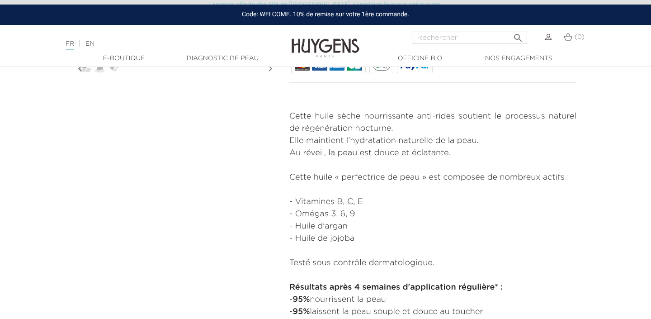
scroll to position [280, 0]
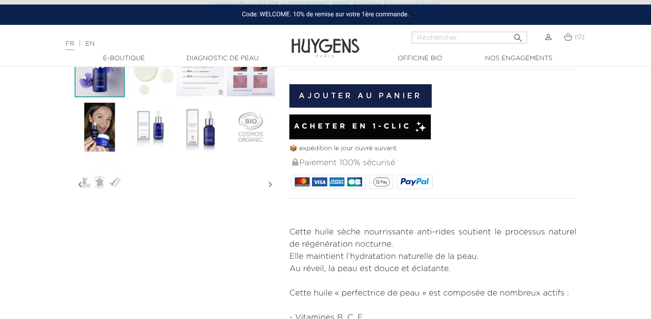
click at [215, 134] on img at bounding box center [200, 127] width 50 height 50
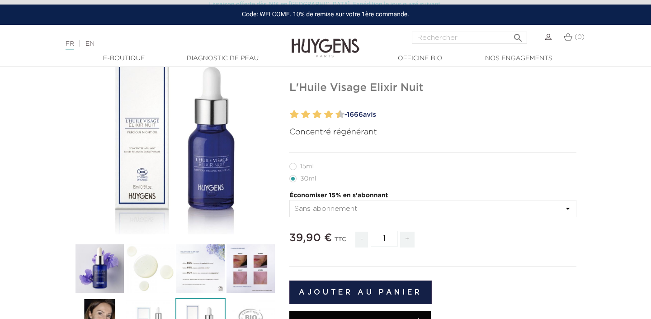
scroll to position [77, 0]
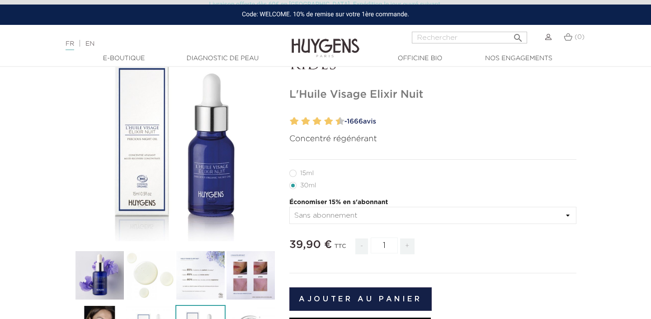
click at [240, 157] on div "" at bounding box center [175, 140] width 201 height 201
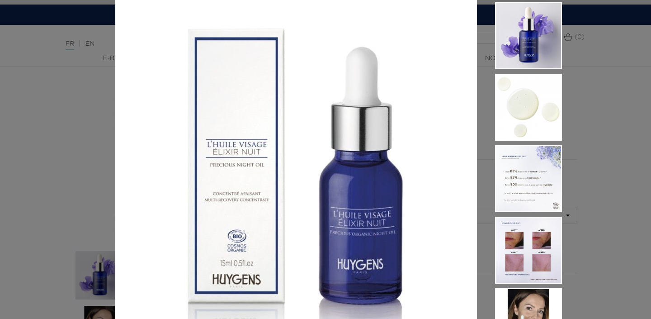
scroll to position [37, 0]
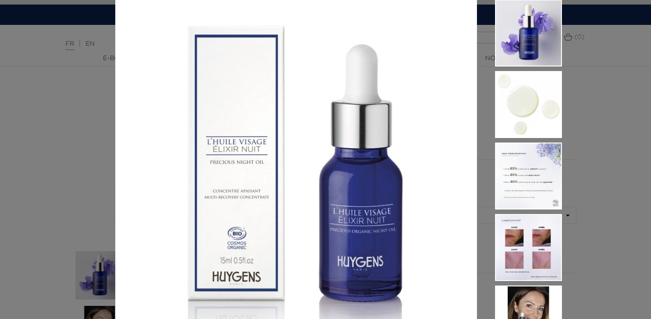
click at [570, 112] on div "Concentré régénérant  " at bounding box center [325, 159] width 651 height 319
click at [600, 88] on div "Concentré régénérant  " at bounding box center [325, 159] width 651 height 319
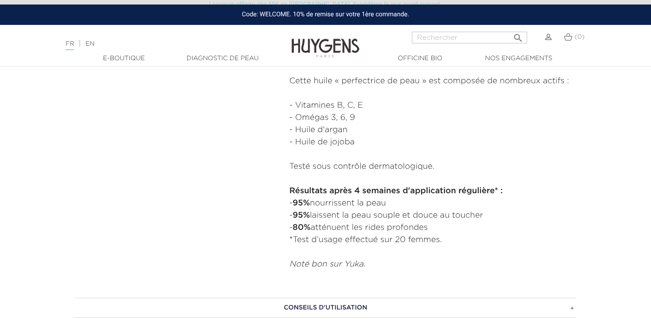
scroll to position [515, 0]
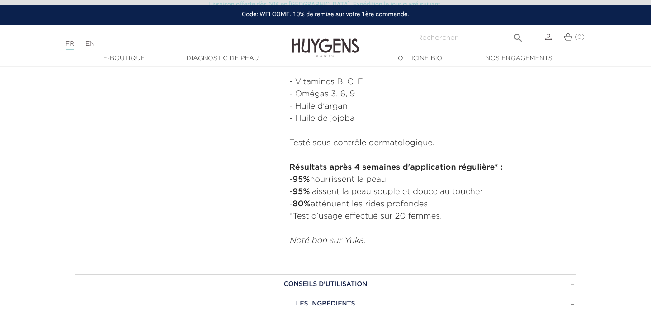
click at [489, 34] on input "Rechercher" at bounding box center [469, 38] width 115 height 12
paste input "Le Soin Repulpant Bonne Mine"
type input "Le Soin Repulpant Bonne Mine"
click at [510, 29] on button " Rechercher" at bounding box center [518, 35] width 16 height 12
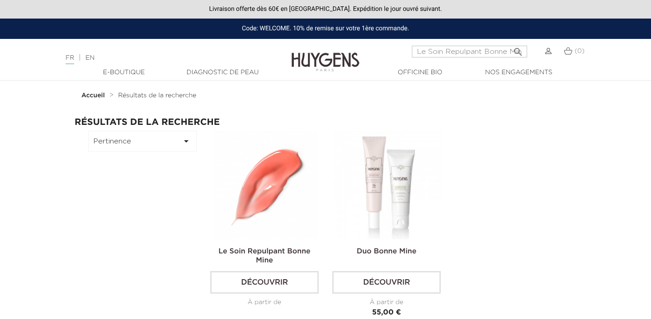
click at [287, 184] on img at bounding box center [266, 185] width 108 height 108
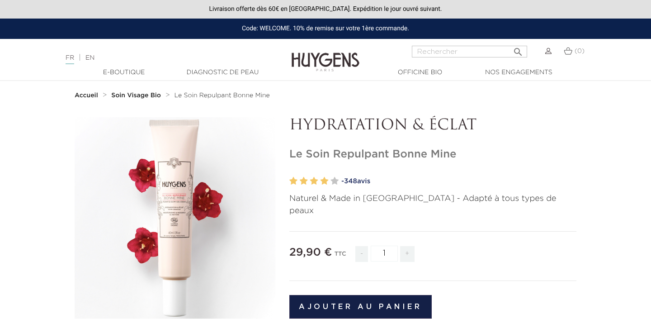
click at [94, 58] on link "EN" at bounding box center [89, 58] width 9 height 6
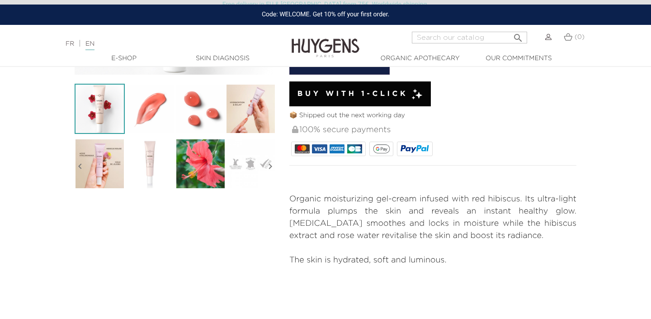
scroll to position [239, 0]
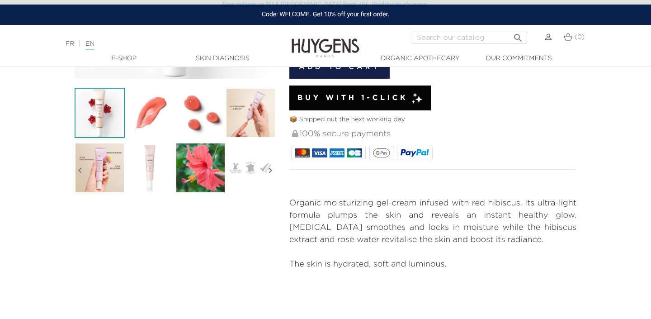
click at [168, 178] on img at bounding box center [150, 167] width 50 height 50
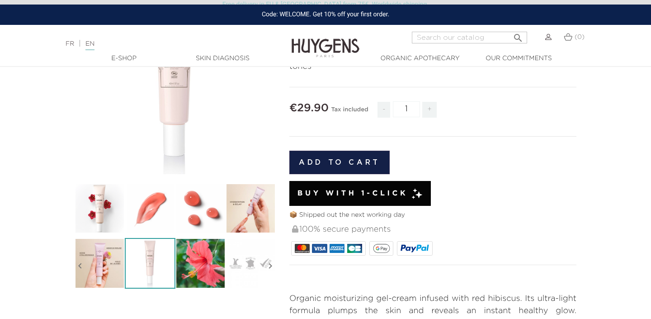
scroll to position [48, 0]
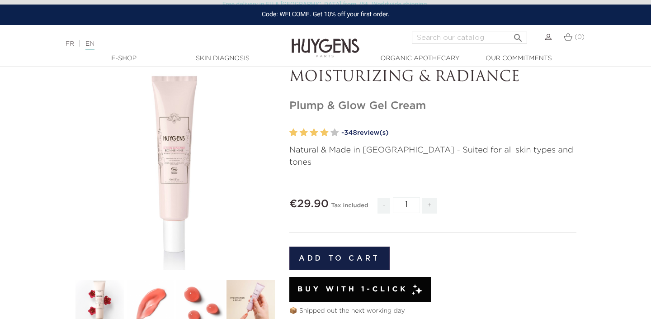
click at [163, 114] on div "" at bounding box center [175, 169] width 201 height 201
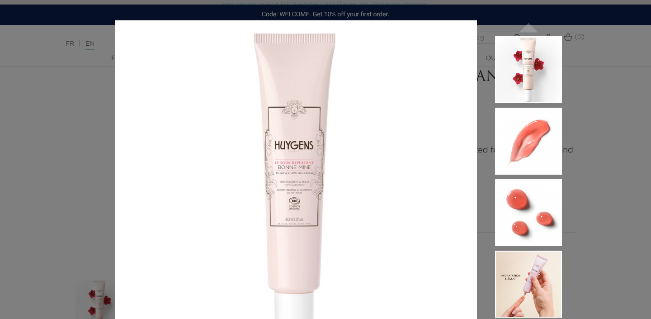
click at [634, 77] on div "Natural & Made in France - Suited for all skin types and tones  " at bounding box center [325, 159] width 651 height 319
click at [584, 61] on div "Natural & Made in France - Suited for all skin types and tones  " at bounding box center [325, 159] width 651 height 319
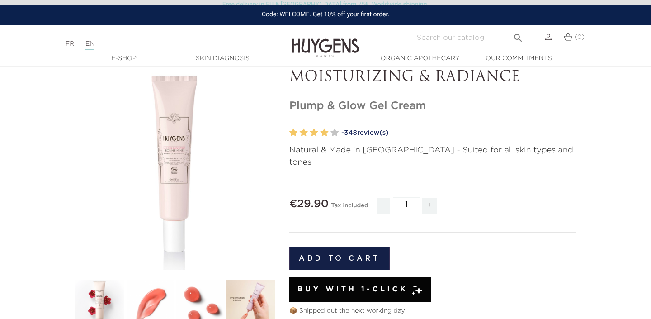
click at [446, 40] on input "Search" at bounding box center [469, 38] width 115 height 12
paste input "Le Booster Cils & Sourcils"
type input "Le Booster Cils & Sourcils"
click at [510, 29] on button " Search" at bounding box center [518, 35] width 16 height 12
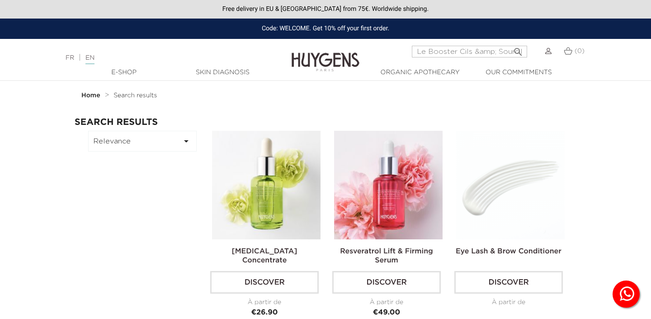
click at [536, 204] on img at bounding box center [510, 185] width 108 height 108
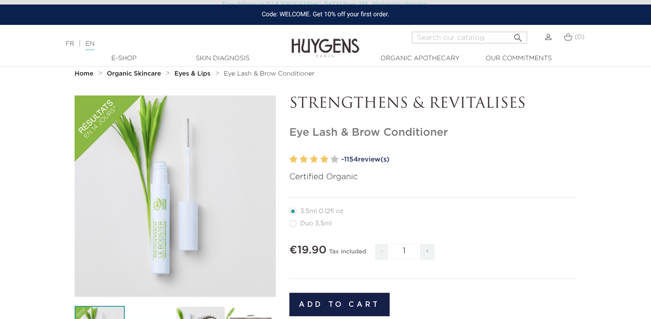
scroll to position [33, 0]
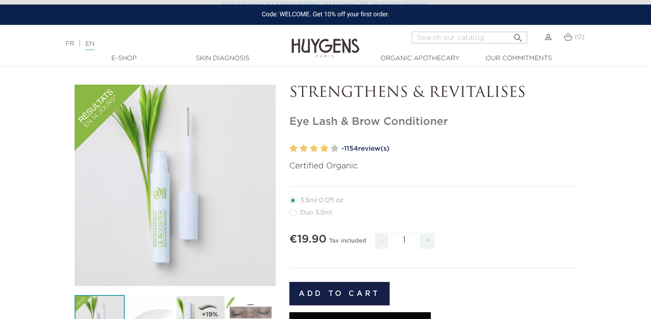
click at [193, 125] on div "" at bounding box center [175, 184] width 201 height 201
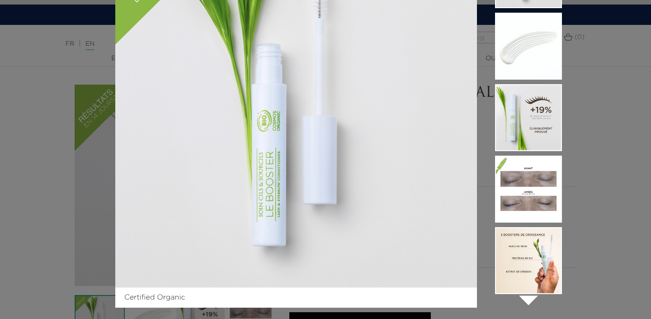
scroll to position [104, 0]
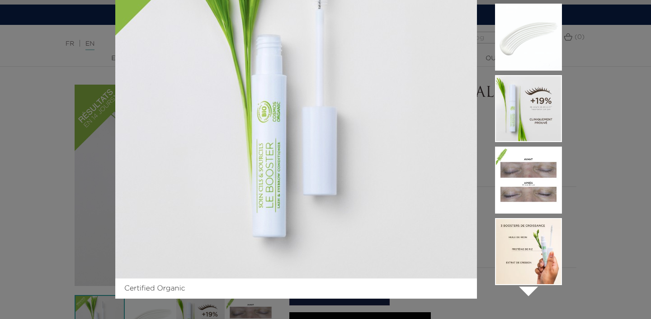
click at [591, 215] on div "Certified Organic  " at bounding box center [325, 159] width 651 height 319
click at [590, 128] on div "Certified Organic  " at bounding box center [325, 159] width 651 height 319
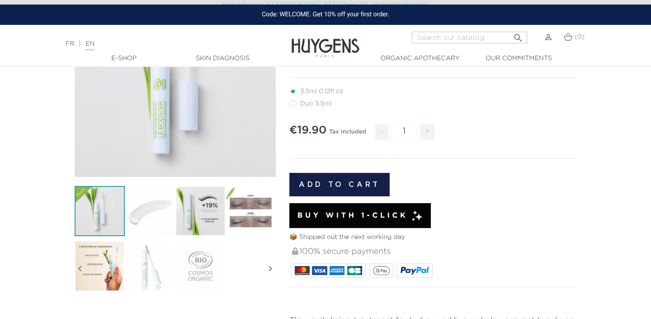
scroll to position [249, 0]
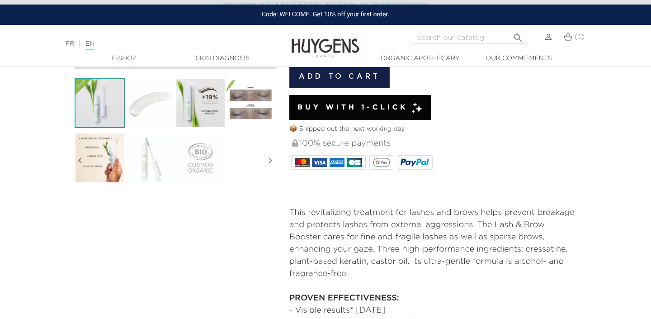
click at [152, 173] on img at bounding box center [150, 157] width 50 height 50
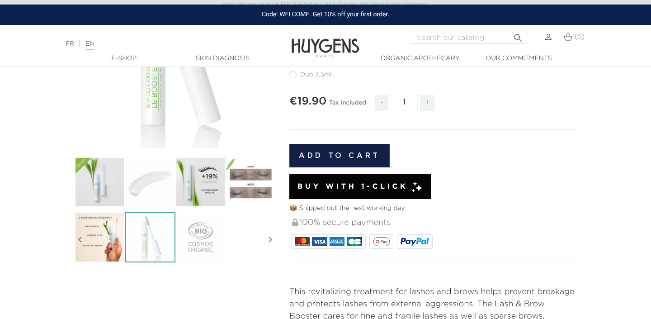
scroll to position [167, 0]
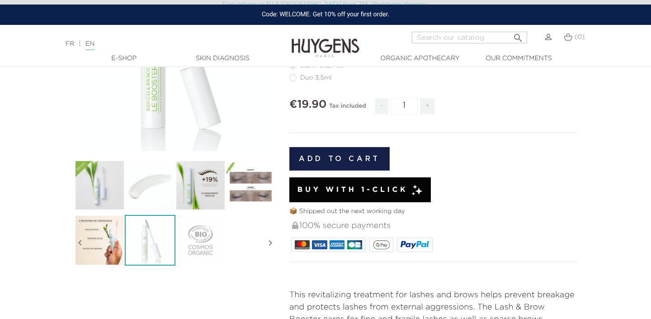
click at [203, 118] on div "" at bounding box center [175, 50] width 201 height 201
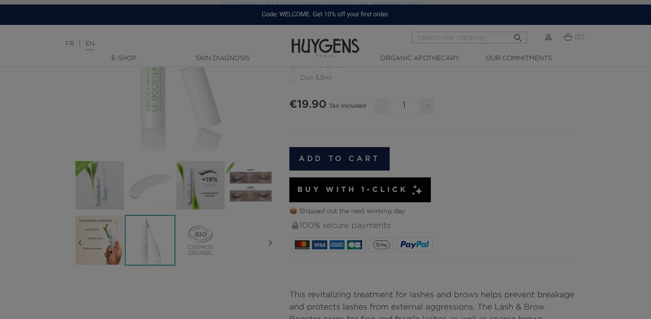
scroll to position [0, 0]
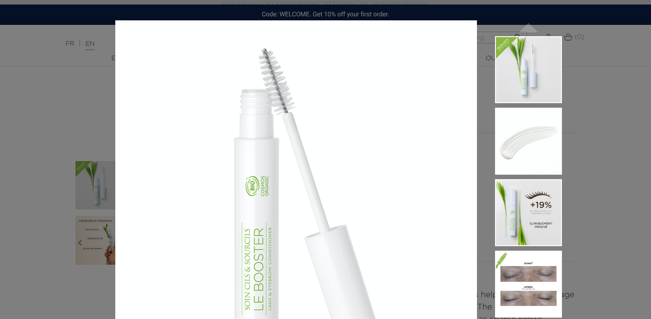
click at [511, 218] on img at bounding box center [528, 212] width 67 height 67
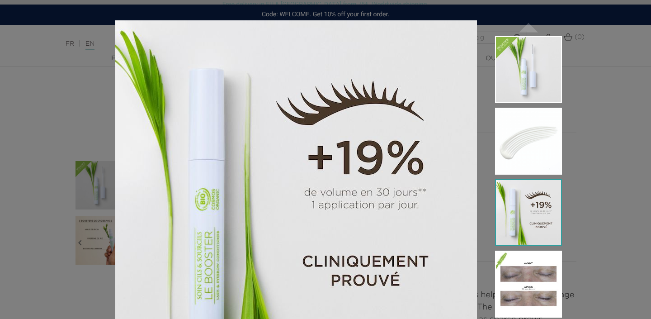
click at [600, 92] on div "Certified Organic  " at bounding box center [325, 159] width 651 height 319
click at [596, 28] on div "Certified Organic  " at bounding box center [325, 159] width 651 height 319
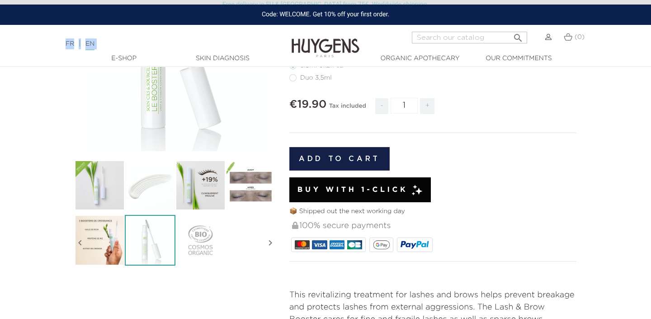
click at [458, 31] on nav "Language: FR | EN Français English  Search (0) " at bounding box center [325, 36] width 651 height 23
click at [458, 35] on input "Search" at bounding box center [469, 38] width 115 height 12
paste input "La Crème Visage Élixir Nuit"
type input "La Crème Visage Élixir Nuit"
click at [510, 29] on button " Search" at bounding box center [518, 35] width 16 height 12
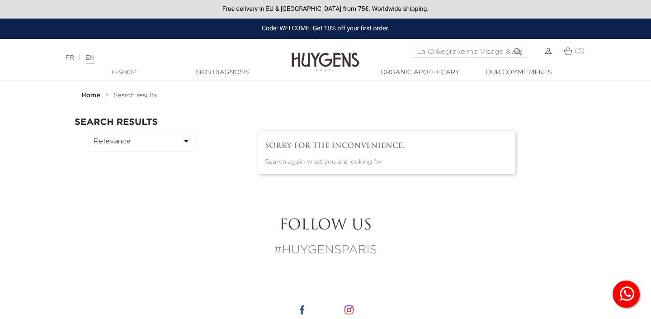
click at [453, 51] on input "La Cr&egrave;me Visage &Eacute;lixir Nuit" at bounding box center [469, 52] width 115 height 12
click at [478, 51] on input "La Cr&egrave;me Visage &Eacute;lixir Nuit" at bounding box center [469, 52] width 115 height 12
type input "visage elixir nuit"
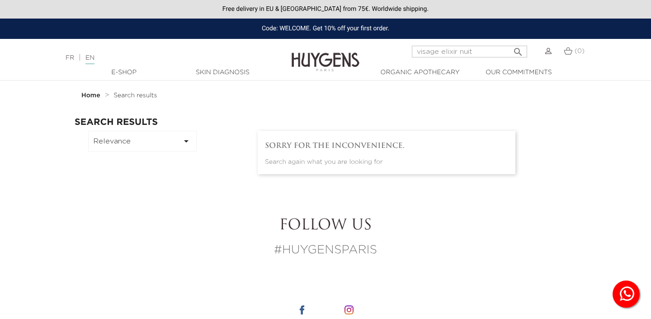
click at [510, 43] on button " Search" at bounding box center [518, 49] width 16 height 12
drag, startPoint x: 441, startPoint y: 51, endPoint x: 376, endPoint y: 51, distance: 65.5
click at [376, 51] on div "Language: FR | EN Français English visage elixir nuit  Search (0) " at bounding box center [325, 57] width 651 height 22
type input "elixir nuit"
click at [510, 43] on button " Search" at bounding box center [518, 49] width 16 height 12
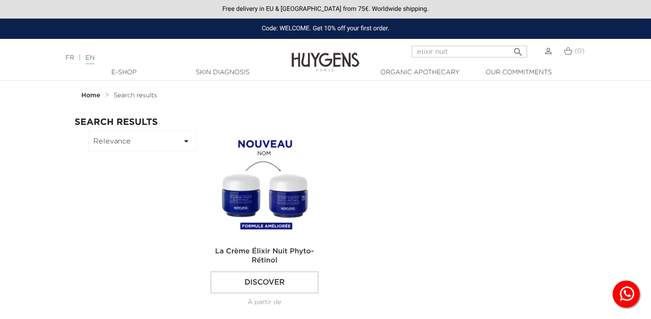
click at [263, 174] on img at bounding box center [266, 185] width 108 height 108
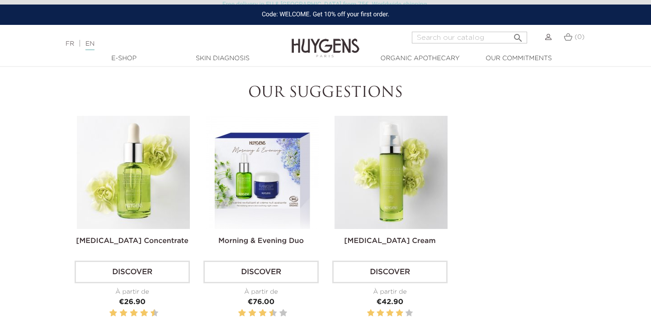
scroll to position [904, 0]
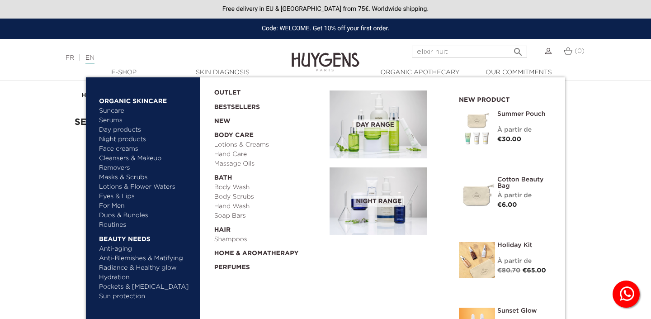
click at [127, 139] on link "Night products" at bounding box center [142, 139] width 86 height 9
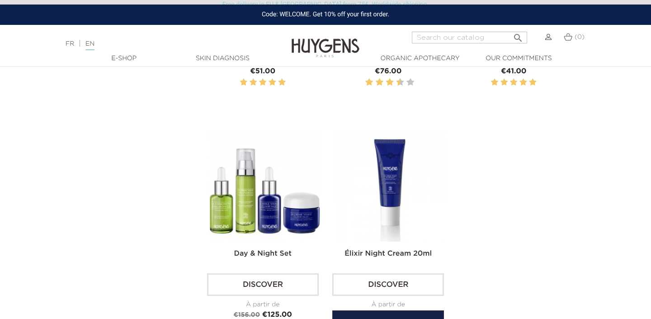
scroll to position [947, 0]
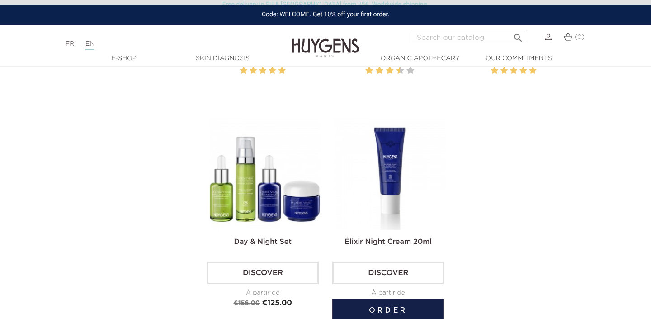
click at [393, 173] on img at bounding box center [390, 174] width 112 height 112
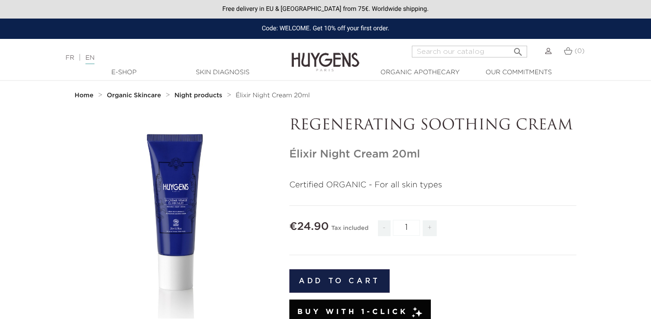
click at [68, 54] on div "FR | EN Français English" at bounding box center [162, 57] width 203 height 11
click at [71, 59] on link "FR" at bounding box center [70, 58] width 9 height 6
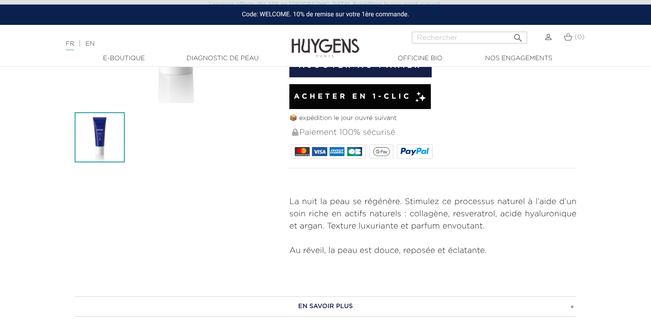
scroll to position [113, 0]
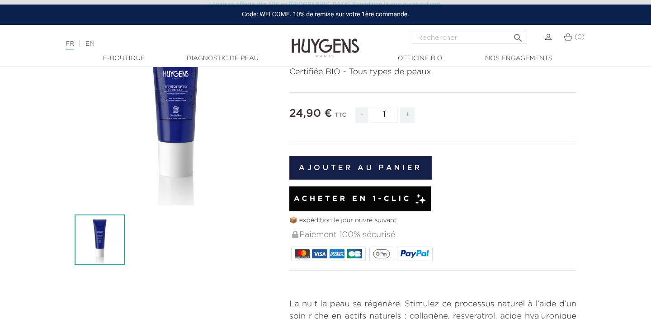
click at [94, 44] on link "EN" at bounding box center [89, 44] width 9 height 6
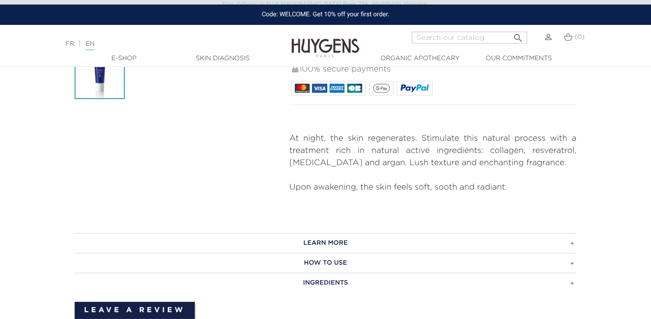
scroll to position [281, 0]
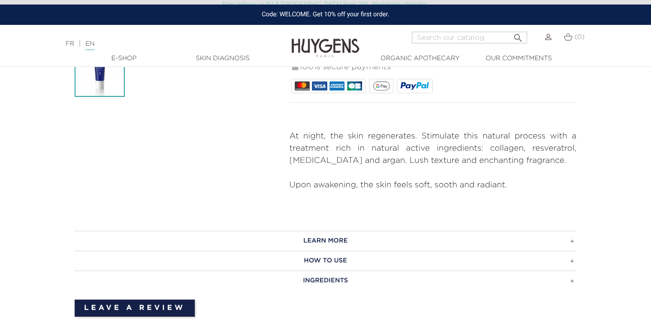
click at [557, 245] on h3 "Learn more" at bounding box center [325, 240] width 501 height 20
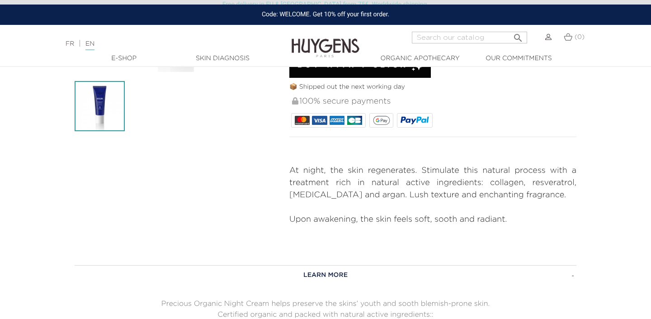
scroll to position [246, 0]
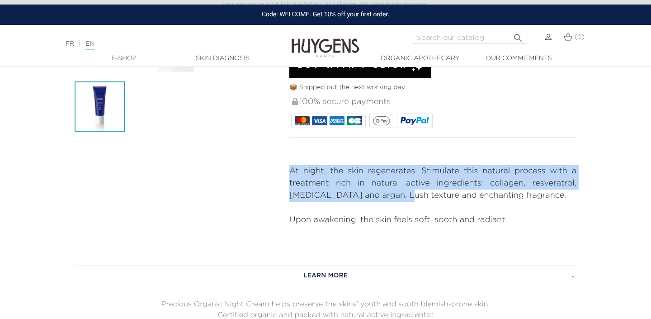
drag, startPoint x: 289, startPoint y: 168, endPoint x: 397, endPoint y: 197, distance: 111.2
click at [397, 197] on p "At night, the skin regenerates. Stimulate this natural process with a treatment…" at bounding box center [432, 183] width 287 height 37
copy p "At night, the skin regenerates. Stimulate this natural process with a treatment…"
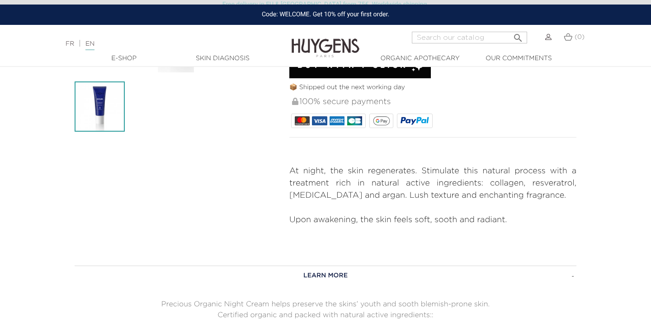
click at [437, 30] on nav "Language: FR | EN Français English  Search (0) " at bounding box center [325, 36] width 651 height 23
click at [437, 35] on input "Search" at bounding box center [469, 38] width 115 height 12
paste input "L’Huile Visage Élixir Nuit"
type input "L’Huile Visage Élixir Nuit"
click at [510, 29] on button " Search" at bounding box center [518, 35] width 16 height 12
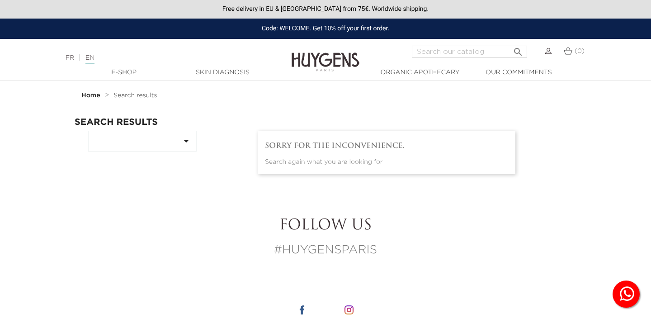
click at [462, 51] on input "Search" at bounding box center [469, 52] width 115 height 12
paste input "L’Huile Visage Élixir Nuit"
type input "L’Huile Visage Élixir Nuit"
click at [510, 43] on button " Search" at bounding box center [518, 49] width 16 height 12
click at [451, 52] on input "Search" at bounding box center [469, 52] width 115 height 12
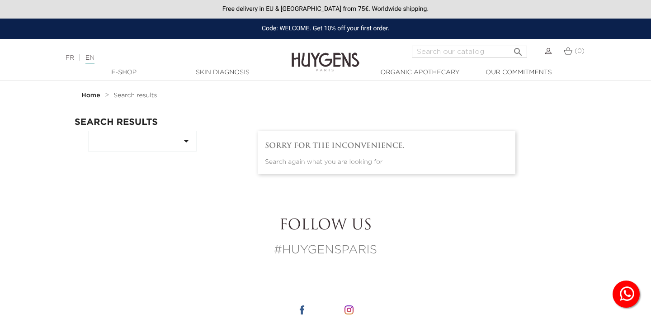
paste input "L’Huile Visage Élixir Nuit"
drag, startPoint x: 443, startPoint y: 51, endPoint x: 397, endPoint y: 51, distance: 46.1
click at [397, 51] on div "L’Huile Visage Élixir Nuit  Search (0)" at bounding box center [487, 57] width 217 height 22
type input "Visage Élixir Nuit"
click at [510, 43] on button " Search" at bounding box center [518, 49] width 16 height 12
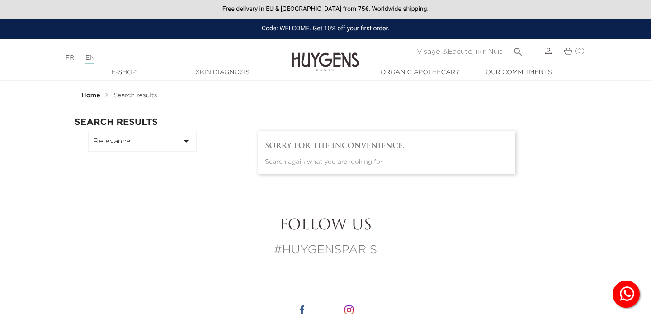
drag, startPoint x: 441, startPoint y: 52, endPoint x: 515, endPoint y: 52, distance: 73.6
click at [515, 52] on form "Visage &Eacute;lixir Nuit  Search" at bounding box center [469, 52] width 115 height 12
type input "Visage"
click at [510, 43] on button " Search" at bounding box center [518, 49] width 16 height 12
click at [72, 54] on div "FR | EN Français English" at bounding box center [162, 57] width 203 height 11
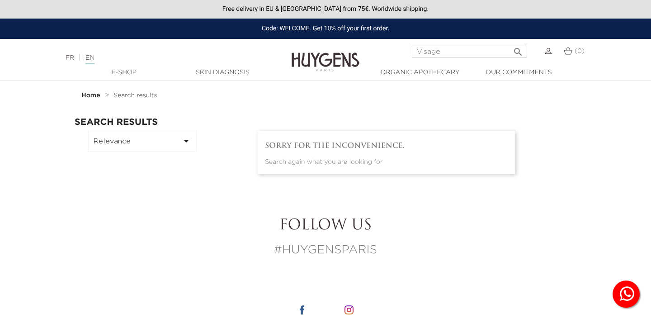
click at [73, 55] on link "FR" at bounding box center [70, 58] width 9 height 6
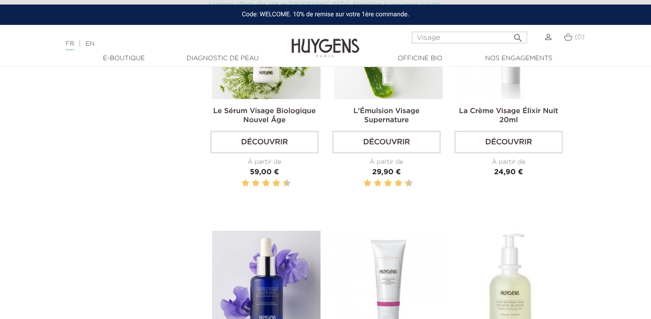
scroll to position [497, 0]
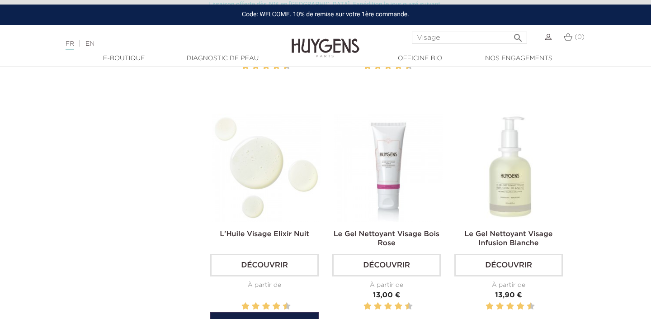
click at [270, 172] on img at bounding box center [266, 167] width 108 height 108
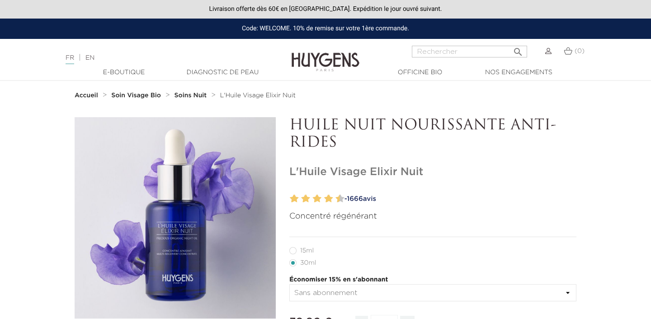
click at [98, 55] on div "FR | EN Français English" at bounding box center [162, 57] width 203 height 11
click at [93, 56] on link "EN" at bounding box center [89, 58] width 9 height 6
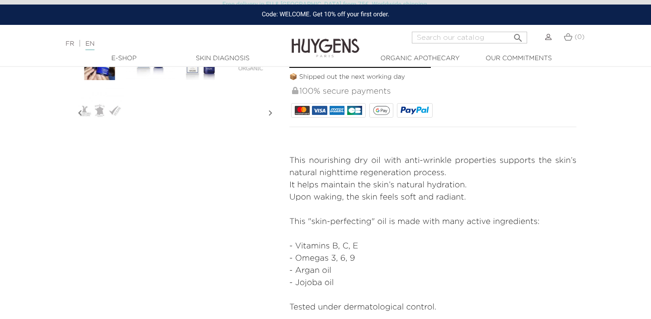
scroll to position [352, 0]
click at [488, 37] on input "Search" at bounding box center [469, 38] width 115 height 12
paste input "Le Savon Bio Karité Verveine"
type input "Le Savon Bio Karité Verveine"
click at [510, 29] on button " Search" at bounding box center [518, 35] width 16 height 12
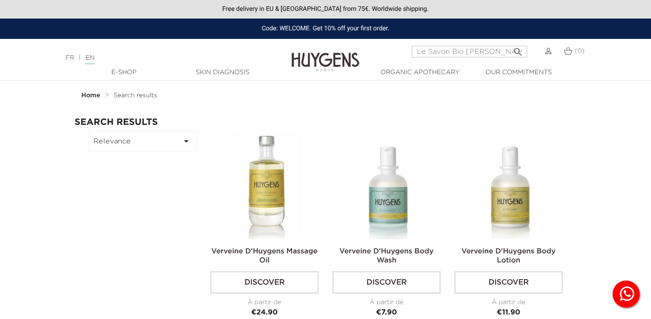
click at [488, 53] on input "Le Savon Bio Karit&eacute; Verveine" at bounding box center [469, 52] width 115 height 12
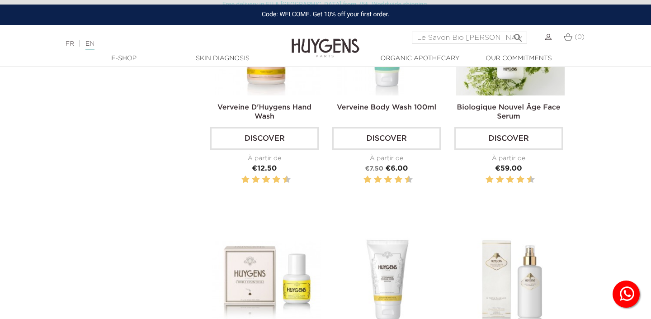
scroll to position [0, 26]
drag, startPoint x: 466, startPoint y: 38, endPoint x: 598, endPoint y: 45, distance: 131.6
click at [598, 45] on div "Language: FR | EN Français English Le Savon Bio Karit&eacute; Verveine  Search…" at bounding box center [325, 43] width 651 height 22
type input "Le Savon Bio au beurre"
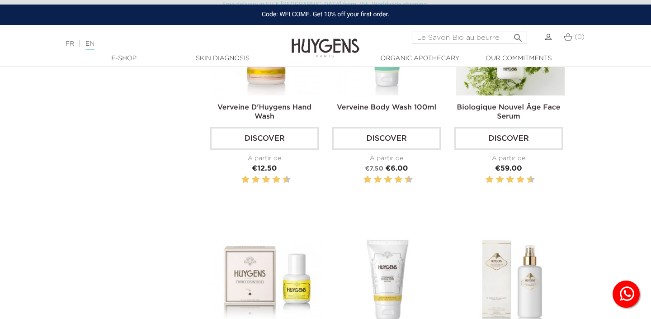
click at [510, 29] on button " Search" at bounding box center [518, 35] width 16 height 12
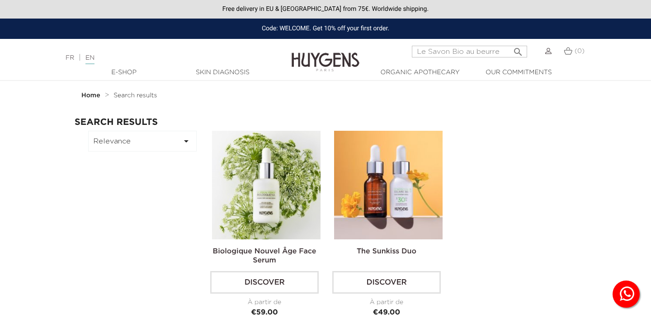
click at [67, 55] on link "FR" at bounding box center [70, 58] width 9 height 6
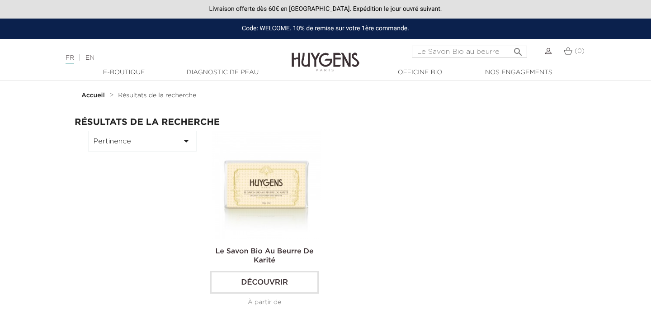
click at [277, 184] on img at bounding box center [266, 185] width 108 height 108
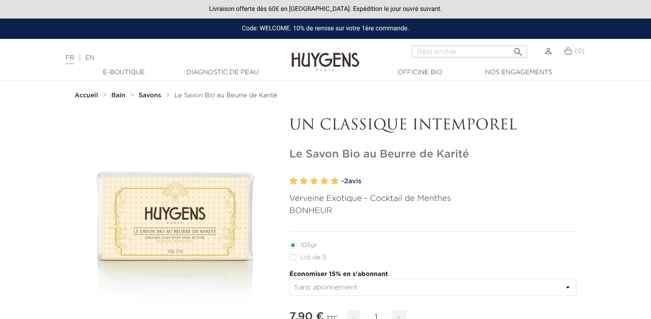
click at [214, 210] on div "" at bounding box center [175, 217] width 201 height 201
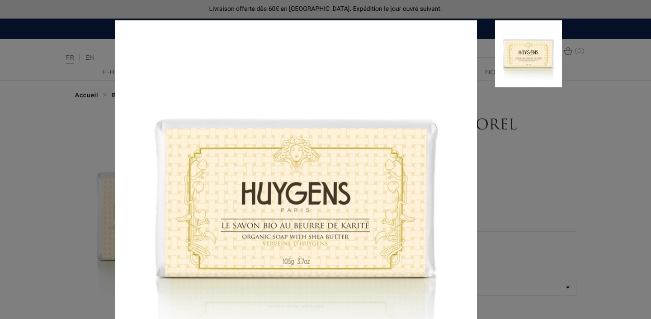
click at [584, 163] on div "Verveine Exotique - Cocktail de Menthes BONHEUR" at bounding box center [325, 159] width 651 height 319
click at [608, 108] on div "Verveine Exotique - Cocktail de Menthes BONHEUR" at bounding box center [325, 159] width 651 height 319
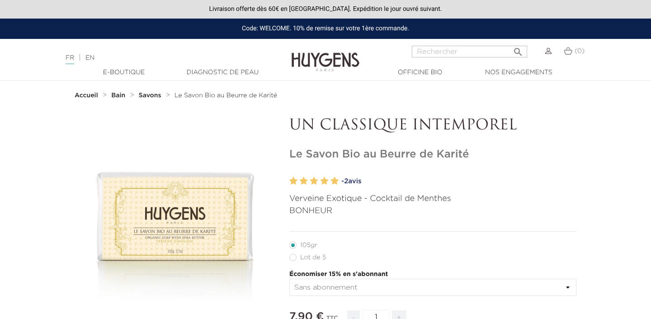
click at [492, 50] on input "Rechercher" at bounding box center [469, 52] width 115 height 12
paste input "Le Gel Nettoyant"
type input "Le Gel Nettoyant"
click at [510, 43] on button " Rechercher" at bounding box center [518, 49] width 16 height 12
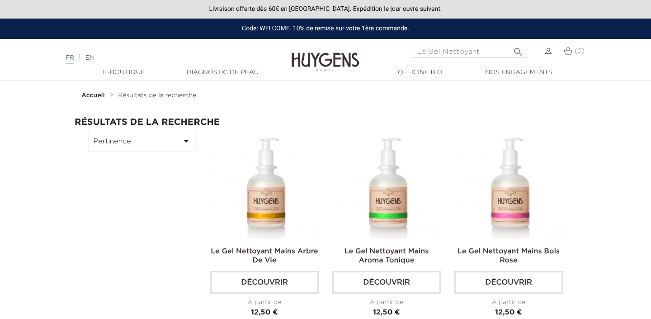
click at [497, 51] on input "Le Gel Nettoyant" at bounding box center [469, 52] width 115 height 12
paste input "Visage"
type input "Le Gel Nettoyant Visage"
click at [510, 43] on button " Rechercher" at bounding box center [518, 49] width 16 height 12
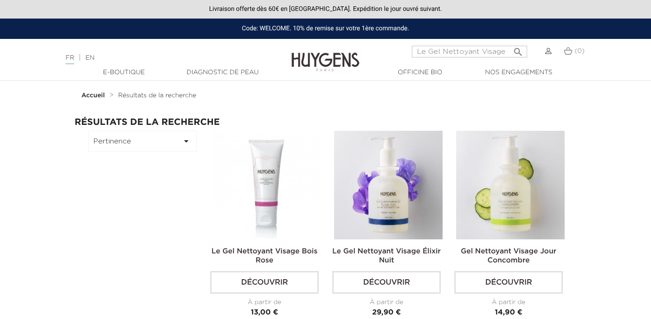
click at [503, 52] on input "Le Gel Nettoyant Visage" at bounding box center [469, 52] width 115 height 12
paste input "Infusion Blanche"
type input "Le Gel Nettoyant Visage Infusion Blanche"
click at [510, 43] on button " Rechercher" at bounding box center [518, 49] width 16 height 12
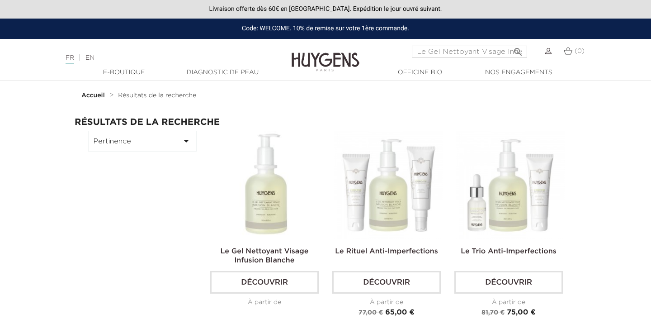
click at [244, 173] on img at bounding box center [266, 185] width 108 height 108
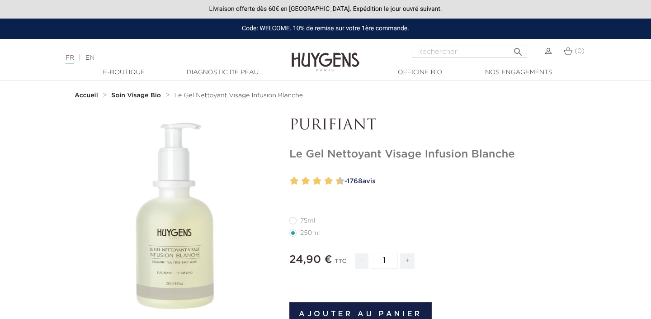
click at [308, 218] on label11"] "75ml" at bounding box center [307, 220] width 37 height 7
radio input "true"
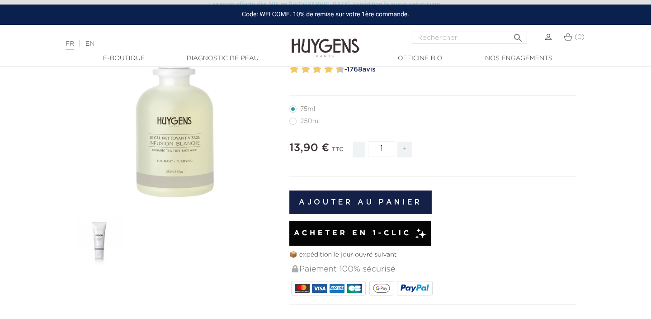
scroll to position [115, 0]
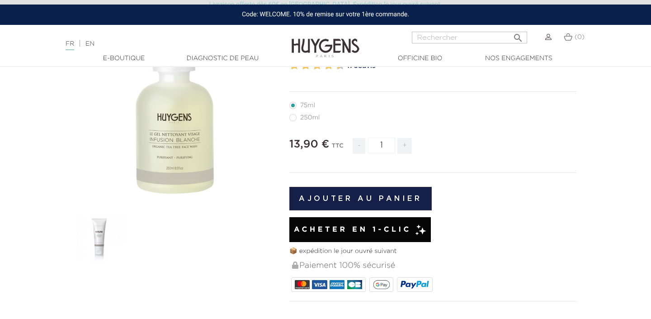
click at [104, 239] on img at bounding box center [100, 237] width 50 height 50
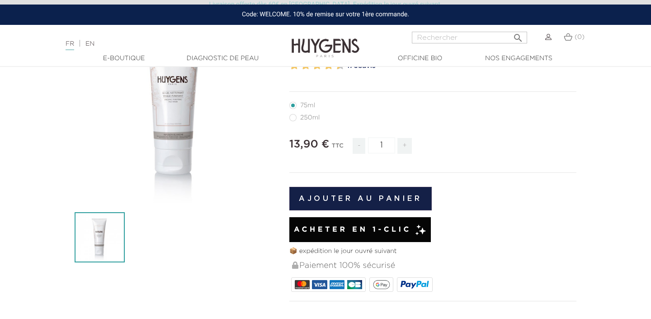
click at [184, 136] on div "" at bounding box center [175, 102] width 201 height 201
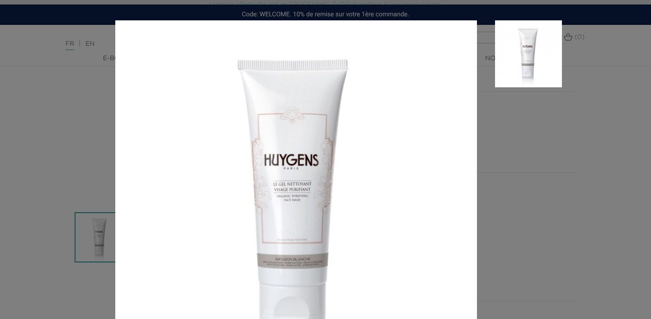
click at [567, 150] on div at bounding box center [325, 159] width 651 height 319
click at [595, 54] on div at bounding box center [325, 159] width 651 height 319
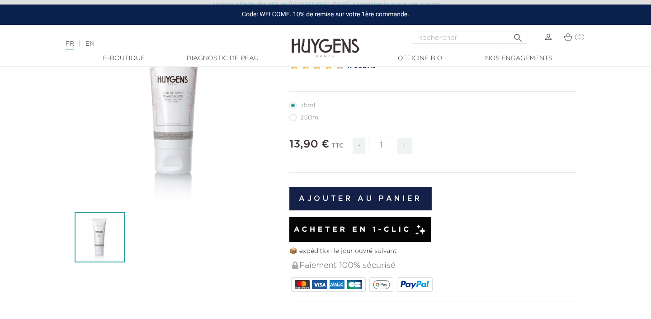
click at [492, 40] on input "Rechercher" at bounding box center [469, 38] width 115 height 12
paste input "Le Gel Douche Aroma Flow"
type input "Le Gel Douche Aroma Flow"
click at [510, 29] on button " Rechercher" at bounding box center [518, 35] width 16 height 12
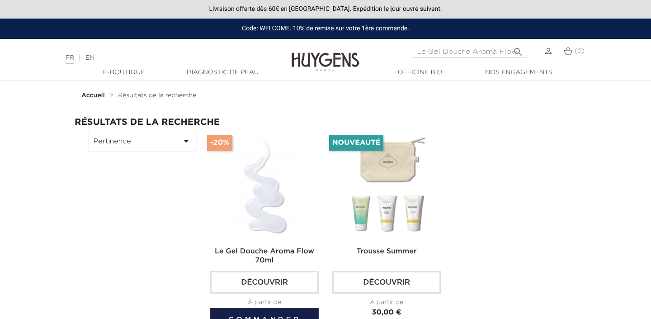
click at [256, 199] on img at bounding box center [266, 185] width 108 height 108
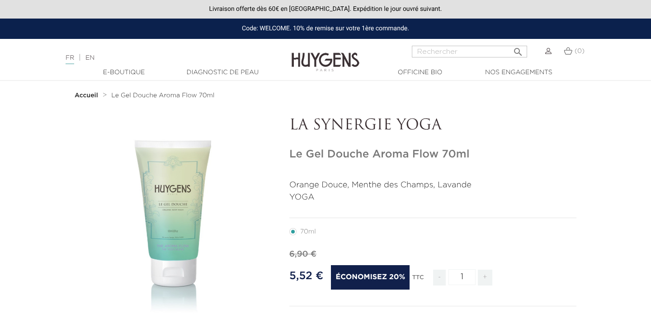
click at [182, 179] on div "" at bounding box center [175, 217] width 201 height 201
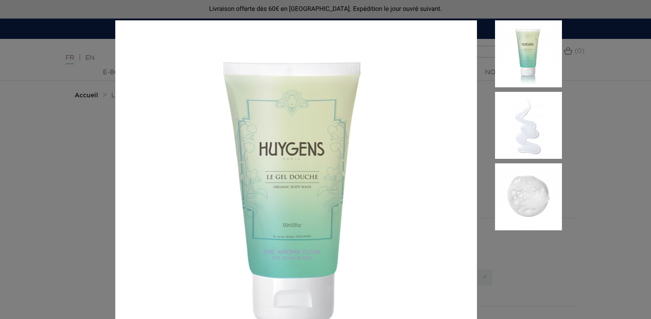
click at [590, 114] on div "Orange Douce, Menthe des Champs, Lavande YOGA" at bounding box center [325, 159] width 651 height 319
click at [28, 80] on div "Orange Douce, Menthe des Champs, Lavande YOGA" at bounding box center [325, 159] width 651 height 319
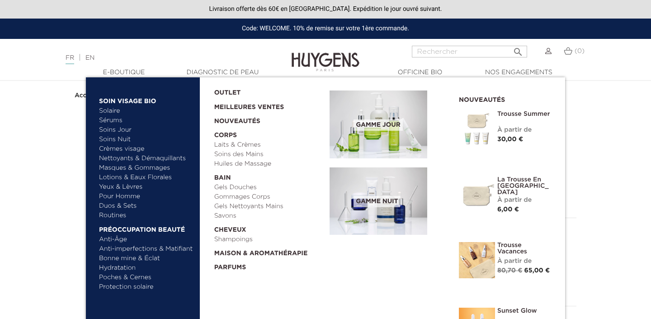
click at [124, 71] on link "  E-Boutique" at bounding box center [124, 72] width 90 height 9
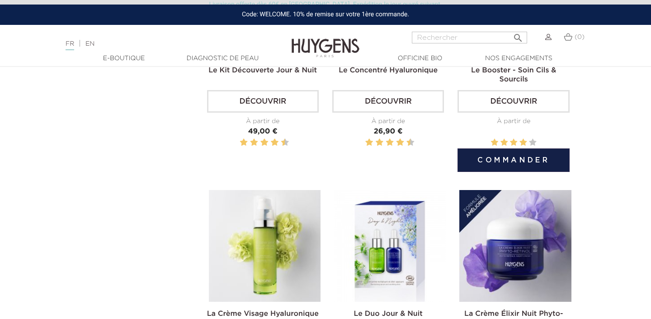
scroll to position [404, 0]
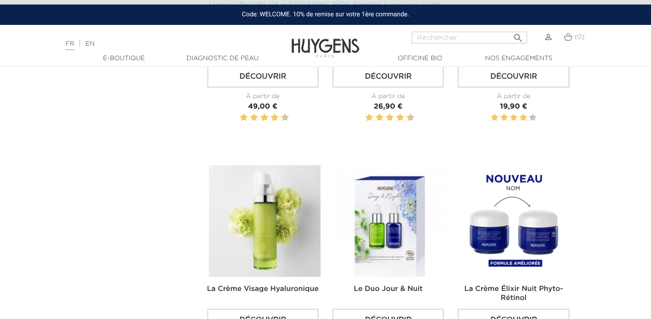
click at [508, 204] on img at bounding box center [515, 221] width 112 height 112
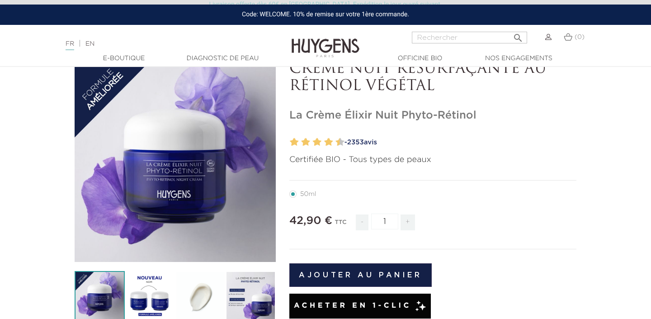
scroll to position [62, 0]
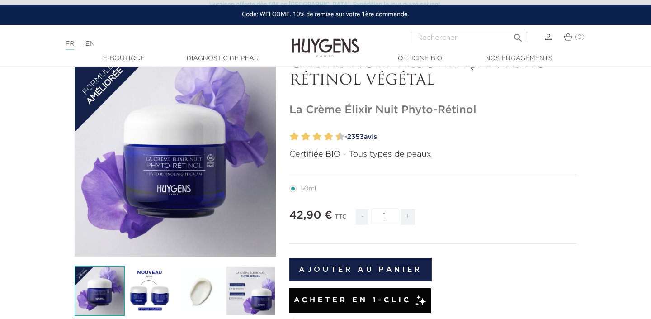
click at [224, 141] on div "" at bounding box center [175, 155] width 201 height 201
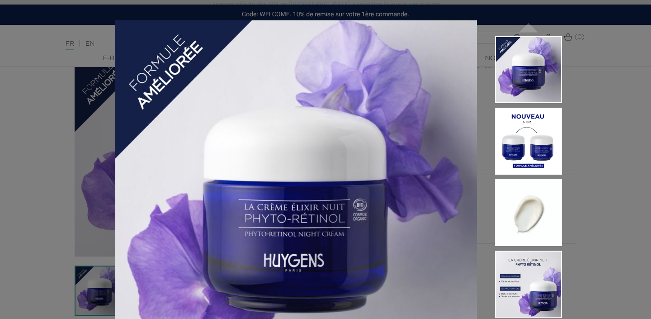
click at [517, 126] on img at bounding box center [528, 141] width 67 height 67
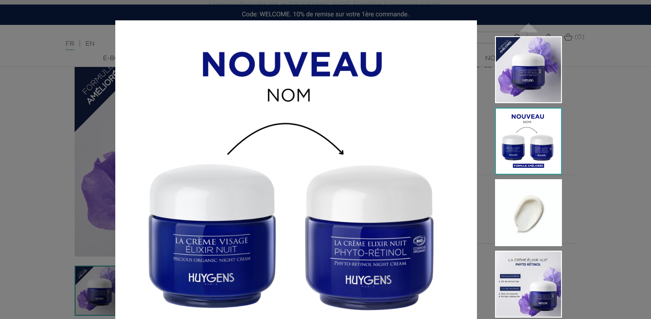
click at [527, 237] on img at bounding box center [528, 212] width 67 height 67
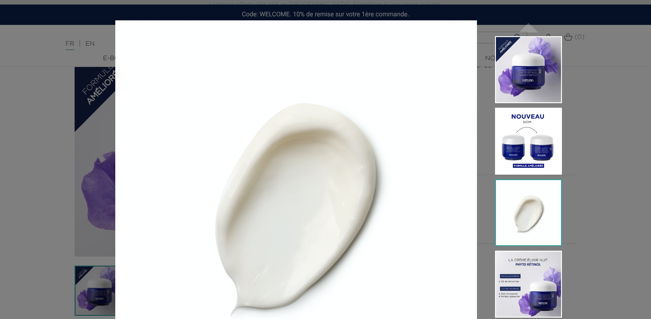
click at [532, 279] on img at bounding box center [528, 283] width 67 height 67
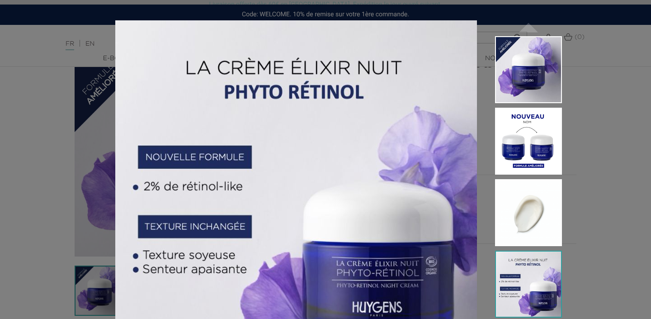
click at [526, 91] on img at bounding box center [528, 69] width 67 height 67
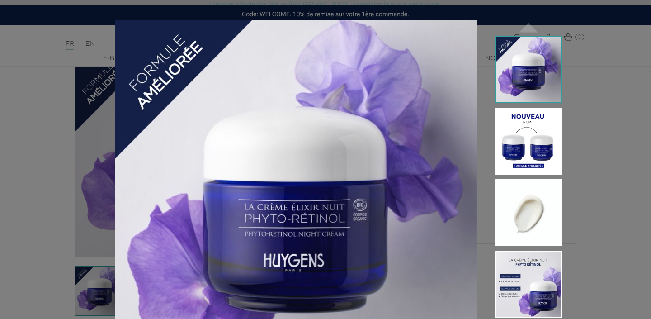
scroll to position [104, 0]
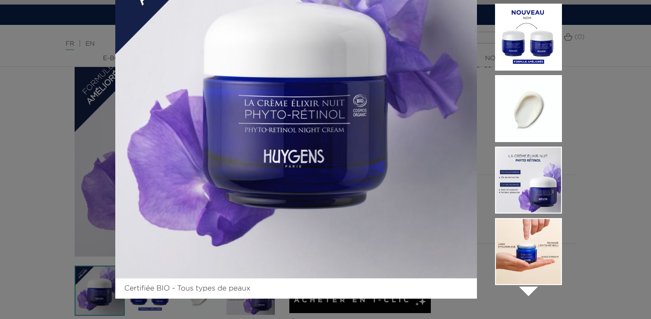
click at [540, 242] on img at bounding box center [528, 251] width 67 height 67
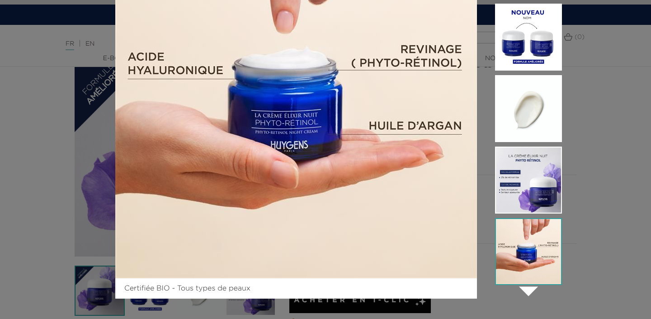
click at [521, 185] on img at bounding box center [528, 179] width 67 height 67
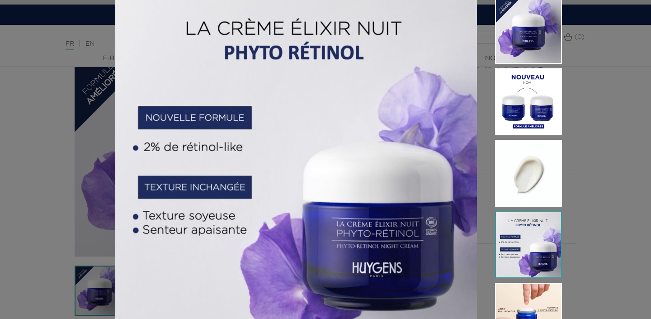
scroll to position [34, 0]
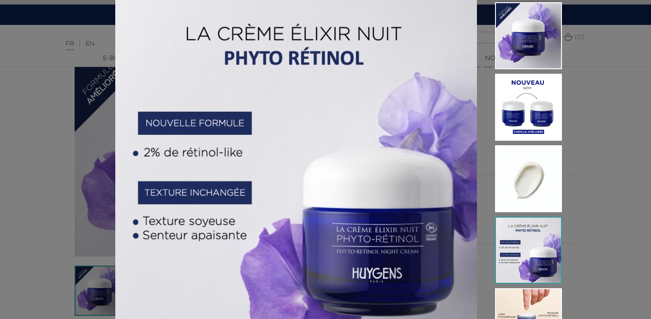
click at [510, 149] on img at bounding box center [528, 178] width 67 height 67
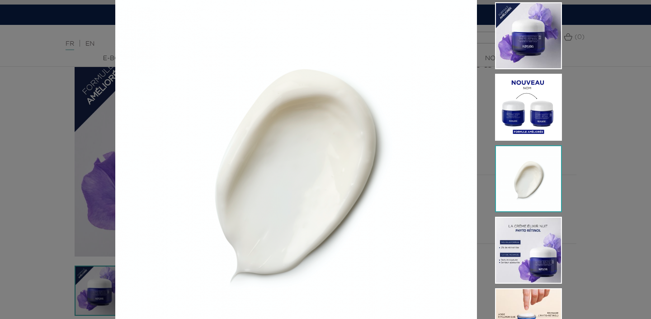
click at [511, 120] on img at bounding box center [528, 107] width 67 height 67
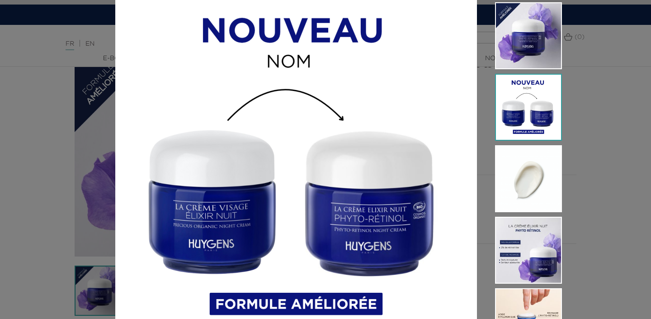
click at [609, 117] on div "Certifiée BIO - Tous types de peaux " at bounding box center [325, 159] width 651 height 319
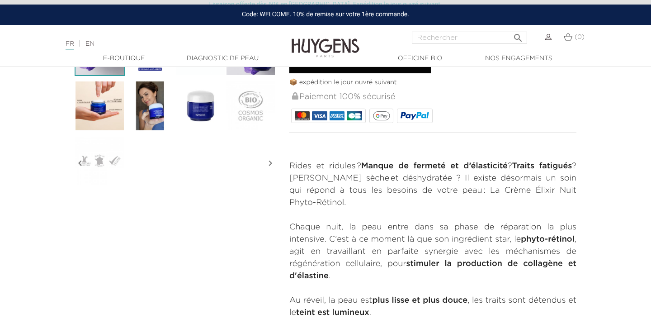
scroll to position [303, 0]
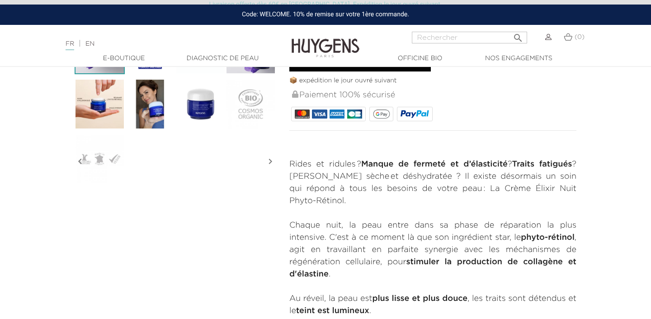
click at [152, 114] on img at bounding box center [150, 104] width 50 height 50
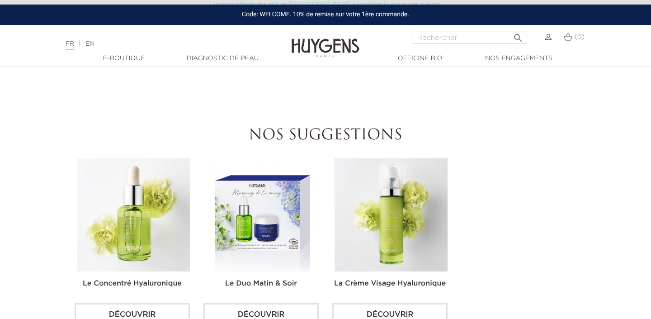
scroll to position [989, 0]
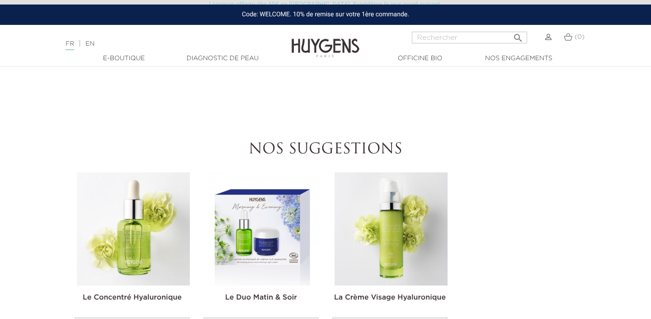
click at [126, 213] on img at bounding box center [133, 228] width 113 height 113
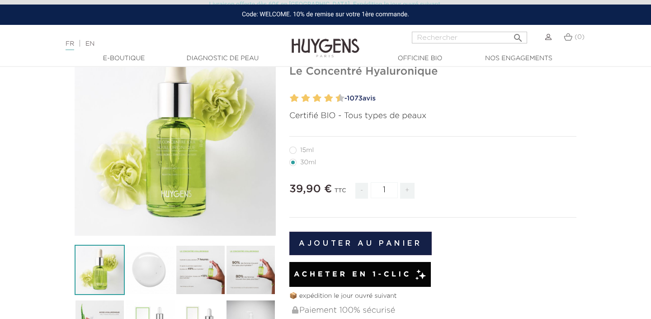
scroll to position [178, 0]
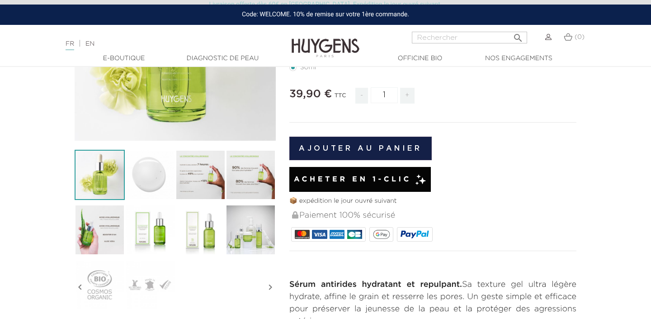
click at [216, 193] on img at bounding box center [200, 175] width 50 height 50
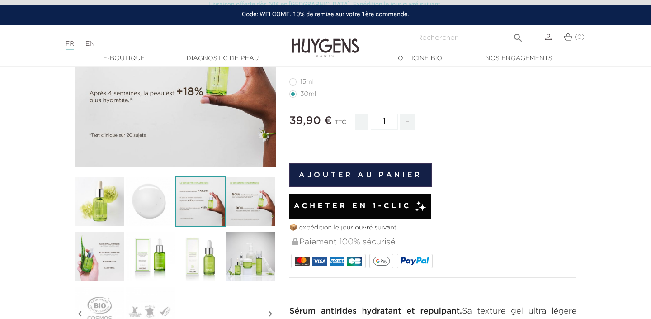
scroll to position [151, 0]
click at [265, 258] on img at bounding box center [250, 255] width 50 height 50
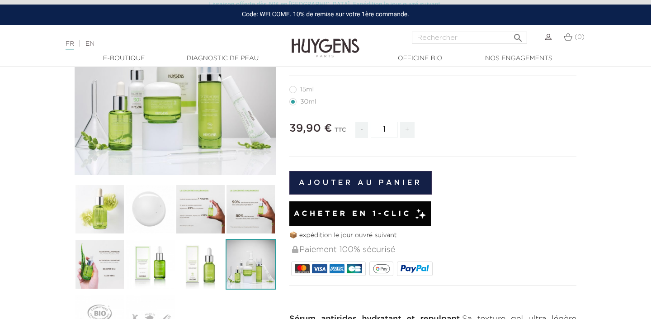
scroll to position [0, 0]
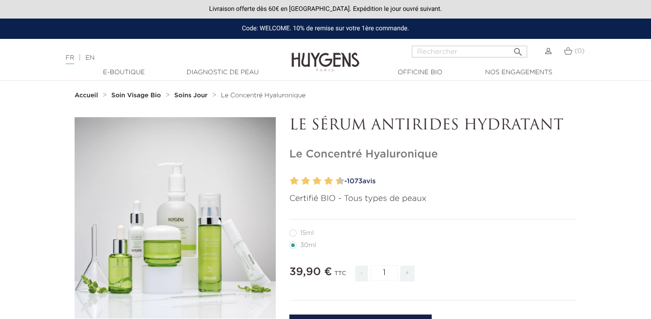
click at [459, 54] on input "Rechercher" at bounding box center [469, 52] width 115 height 12
click at [487, 54] on input "Rechercher" at bounding box center [469, 52] width 115 height 12
paste input "Calendrier"
type input "Calendrier"
click at [510, 43] on button " Rechercher" at bounding box center [518, 49] width 16 height 12
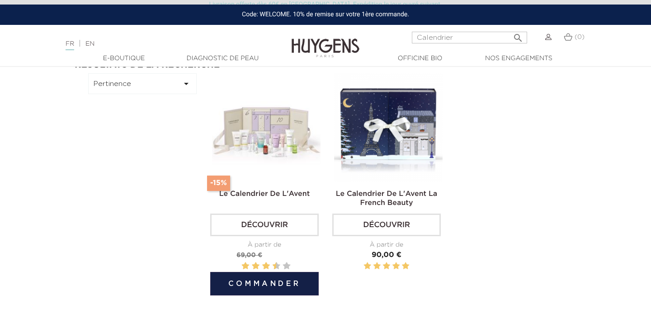
scroll to position [66, 0]
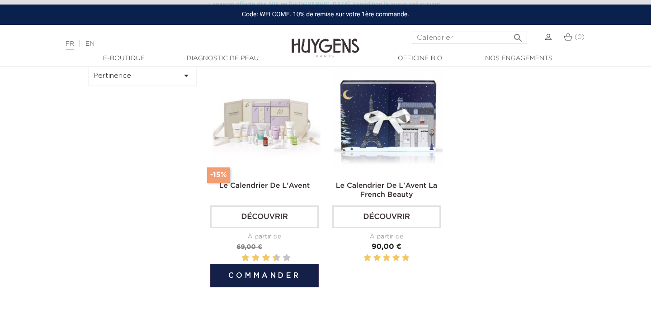
click at [267, 120] on img at bounding box center [266, 119] width 108 height 108
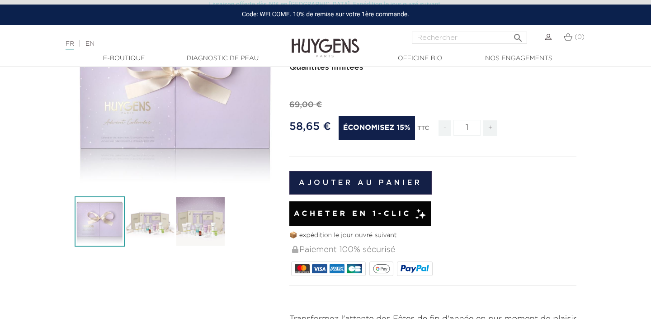
scroll to position [132, 0]
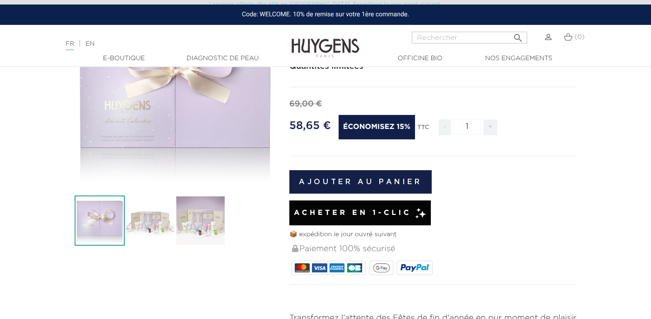
click at [201, 214] on img at bounding box center [200, 220] width 50 height 50
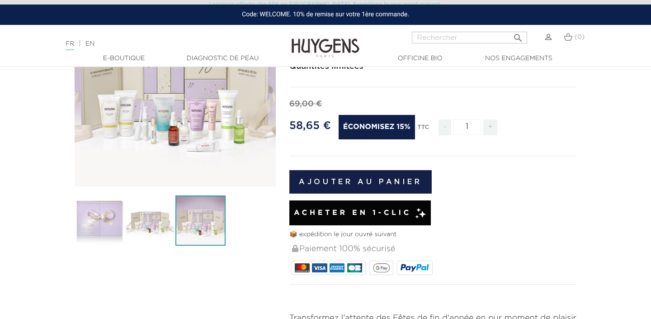
click at [150, 230] on img at bounding box center [150, 220] width 50 height 50
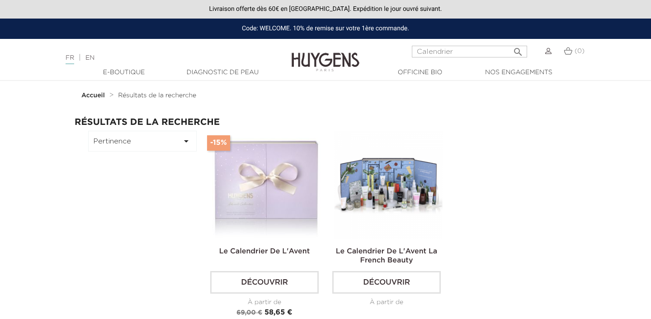
click at [409, 164] on img at bounding box center [388, 185] width 108 height 108
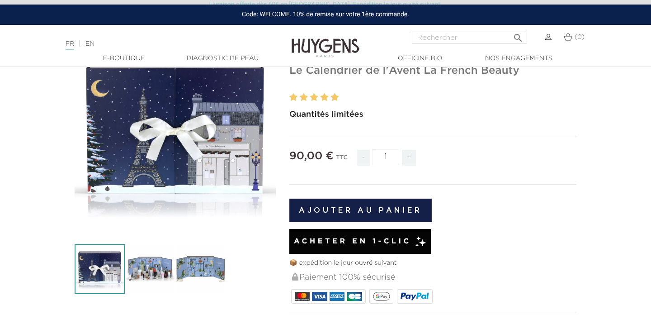
scroll to position [247, 0]
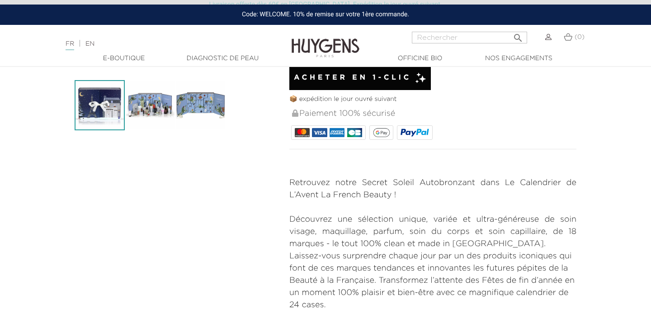
click at [220, 121] on img at bounding box center [200, 105] width 50 height 50
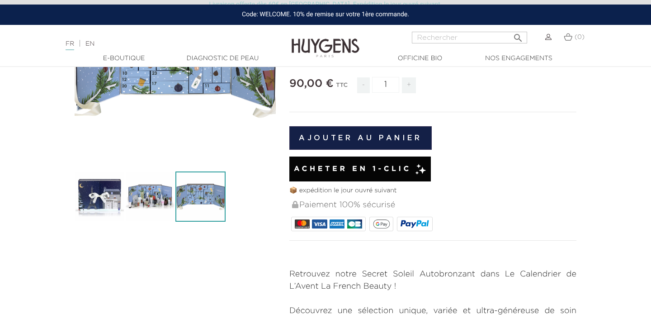
scroll to position [0, 0]
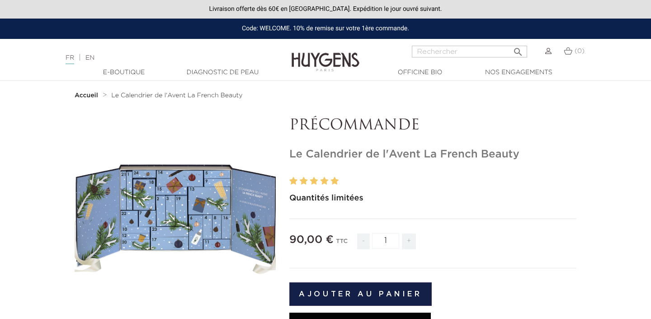
click at [94, 58] on link "EN" at bounding box center [89, 58] width 9 height 6
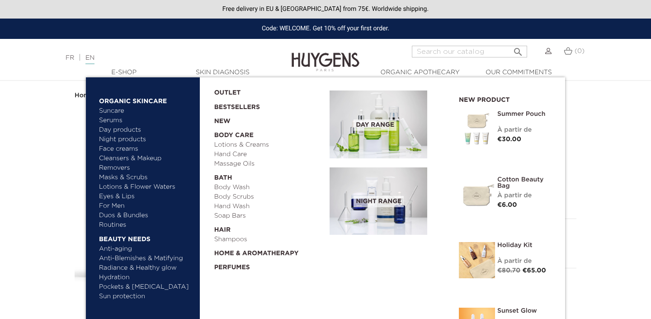
click at [133, 70] on link "  E-Shop" at bounding box center [124, 72] width 90 height 9
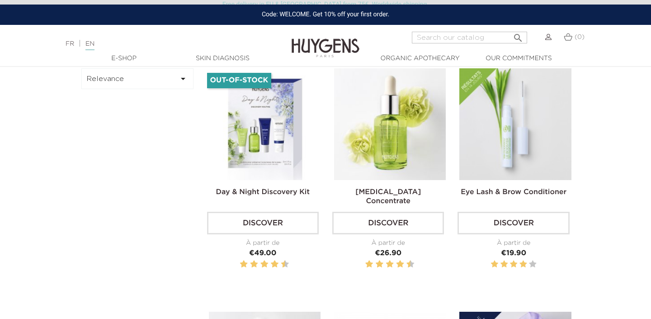
scroll to position [287, 0]
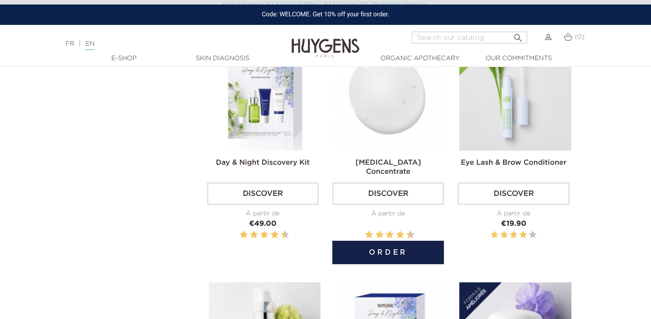
click at [416, 126] on img at bounding box center [390, 95] width 112 height 112
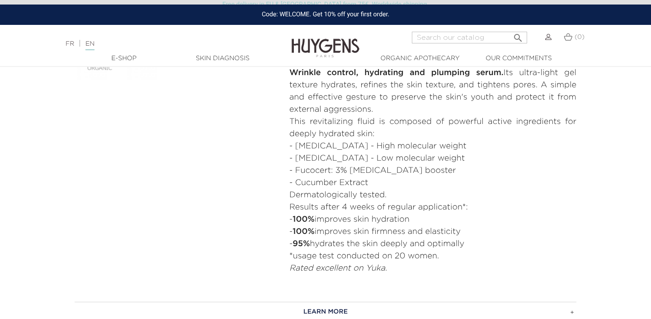
scroll to position [469, 0]
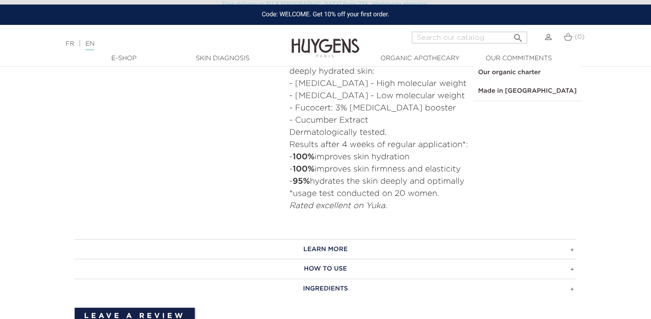
click at [505, 56] on link "  Our commitments" at bounding box center [518, 58] width 90 height 9
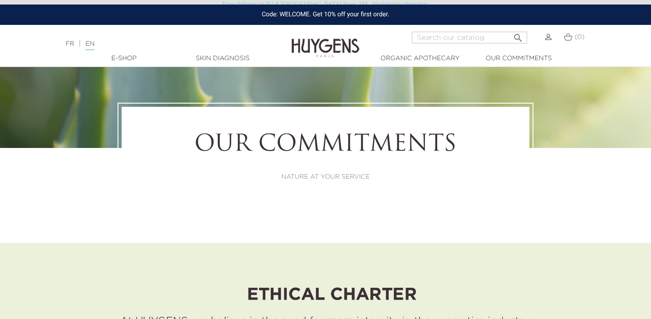
scroll to position [134, 0]
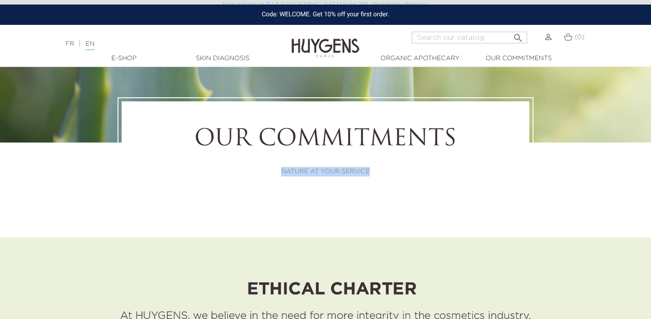
drag, startPoint x: 280, startPoint y: 169, endPoint x: 370, endPoint y: 170, distance: 90.8
click at [370, 170] on p "NATURE AT YOUR SERVICE" at bounding box center [325, 171] width 358 height 9
copy p "NATURE AT YOUR SERVICE"
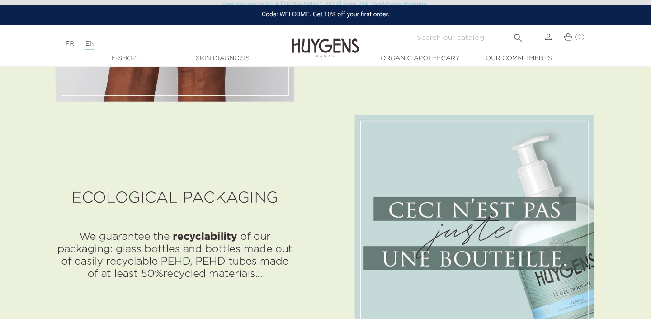
scroll to position [1448, 0]
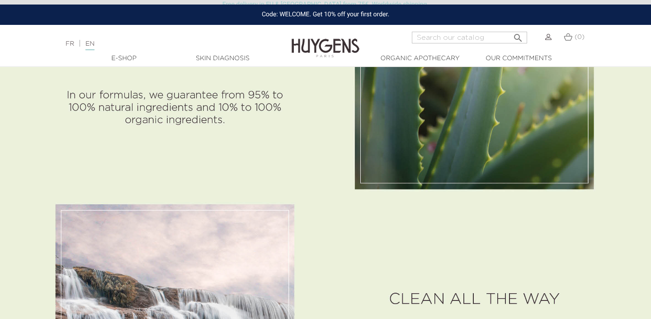
scroll to position [634, 0]
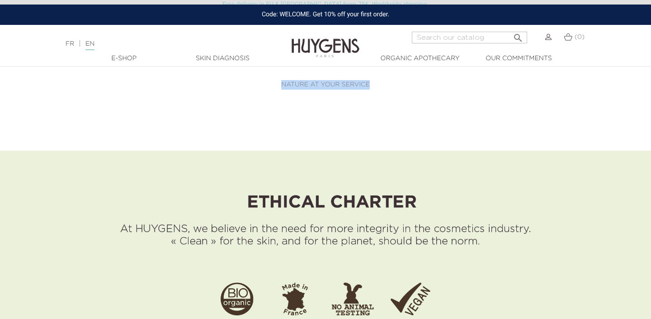
scroll to position [233, 0]
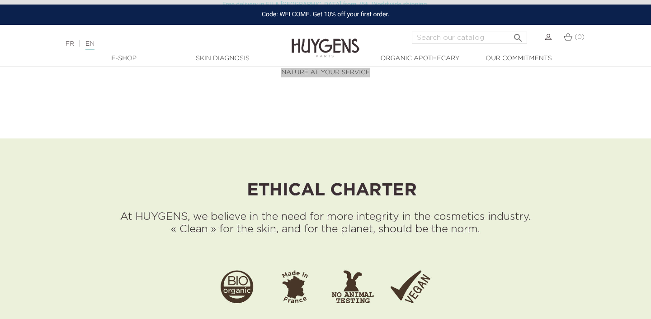
drag, startPoint x: 64, startPoint y: 89, endPoint x: 159, endPoint y: 7, distance: 125.9
